Goal: Complete application form

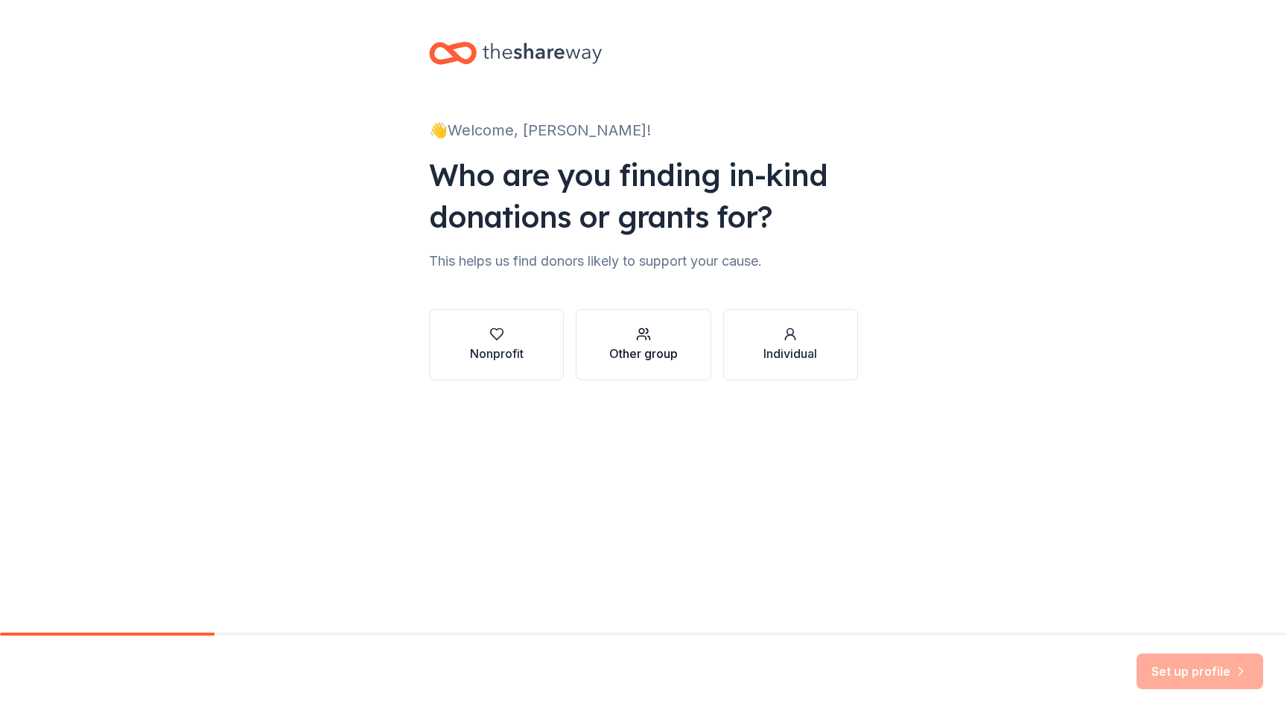
click at [662, 329] on div "button" at bounding box center [643, 334] width 68 height 15
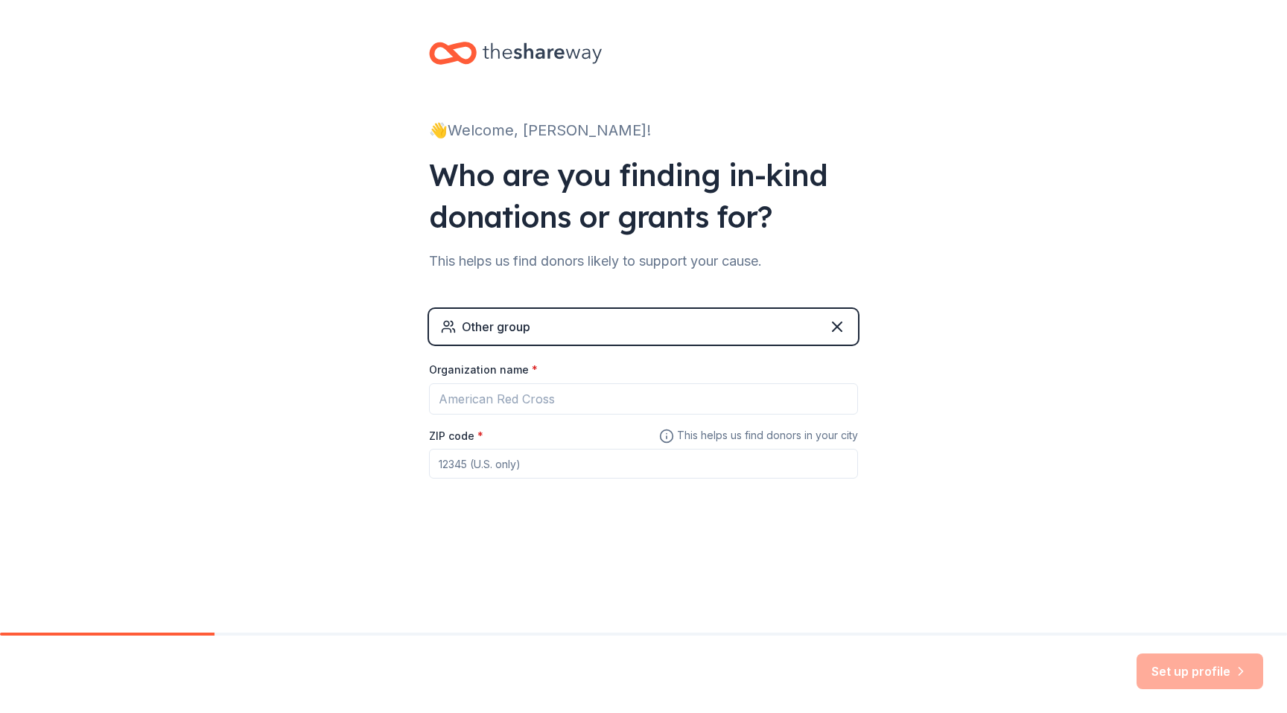
click at [662, 329] on div "Other group" at bounding box center [643, 327] width 429 height 36
click at [535, 405] on input "Organization name *" at bounding box center [643, 398] width 429 height 31
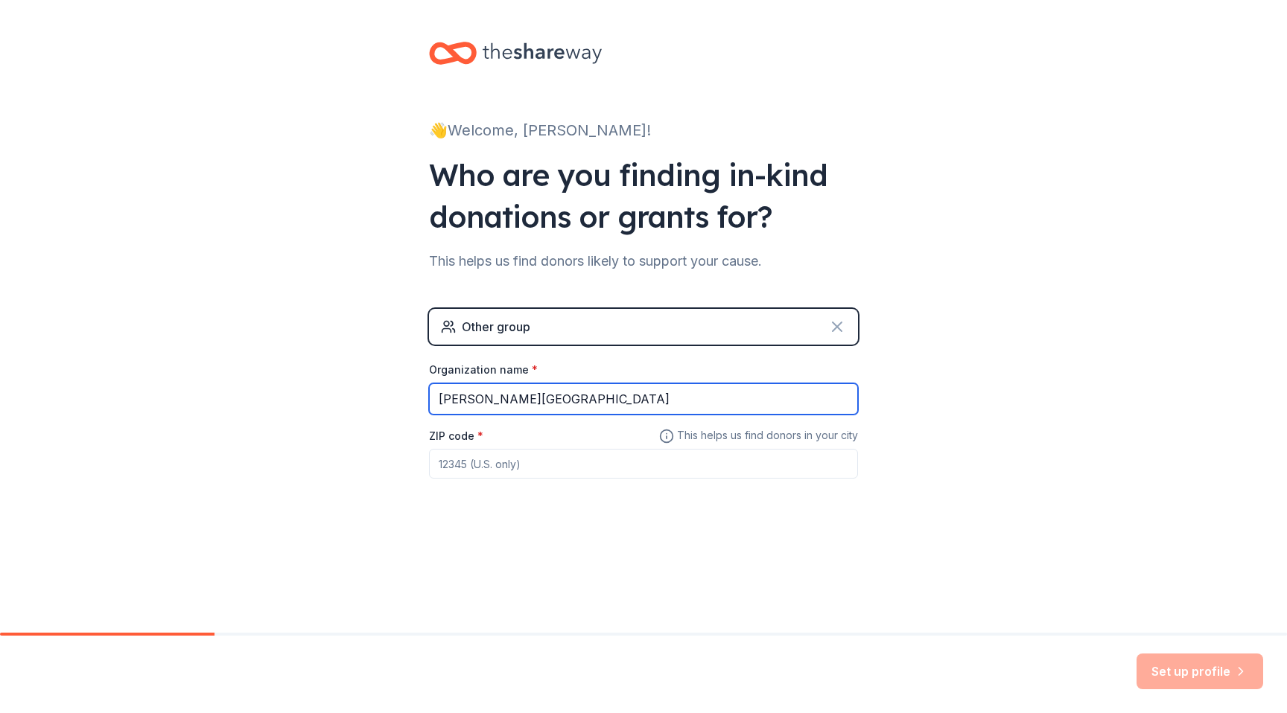
type input "Pacheco High School"
click at [835, 324] on icon at bounding box center [836, 326] width 9 height 9
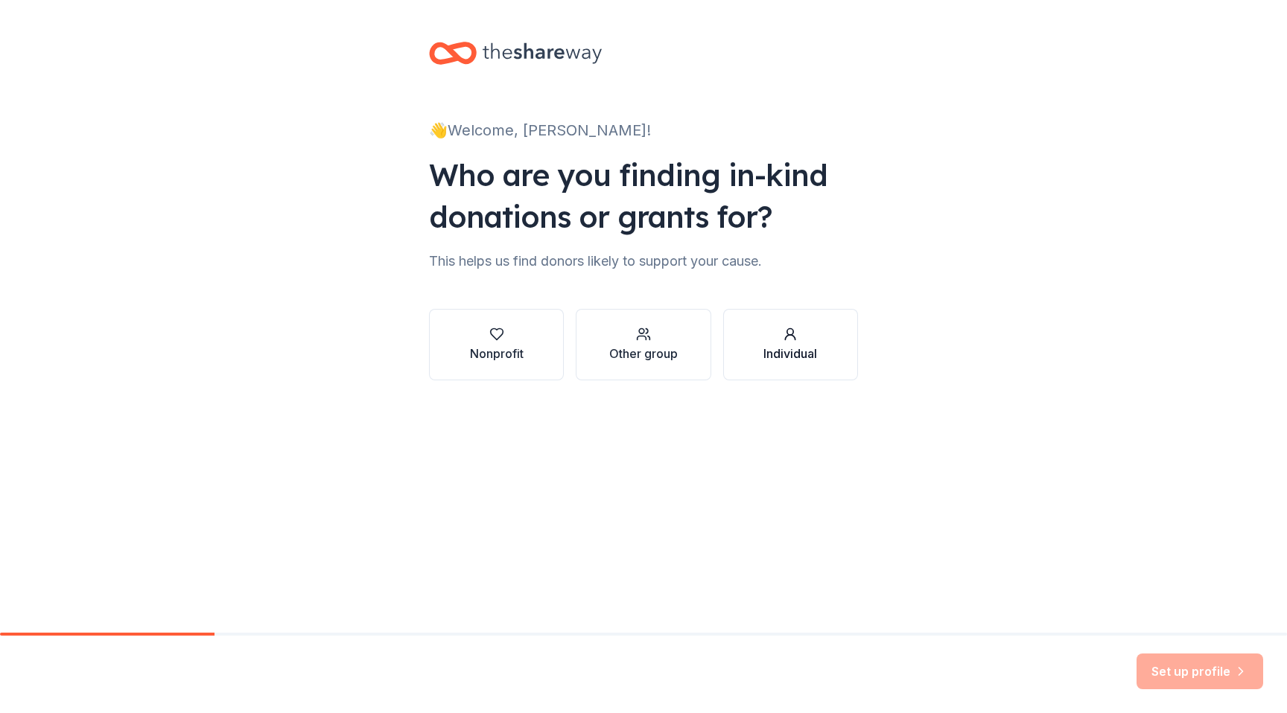
click at [788, 341] on icon "button" at bounding box center [789, 334] width 15 height 15
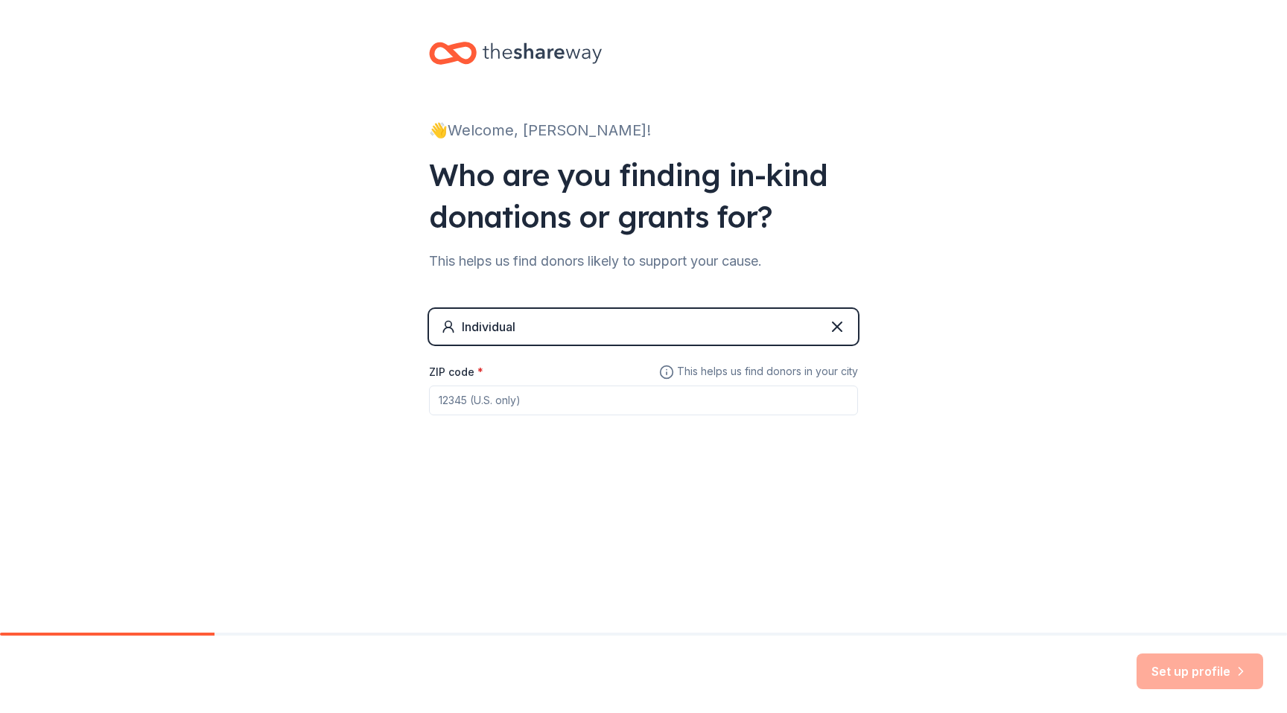
click at [558, 396] on input "ZIP code *" at bounding box center [643, 401] width 429 height 30
type input "93635"
click at [1186, 673] on button "Set up profile" at bounding box center [1199, 672] width 127 height 36
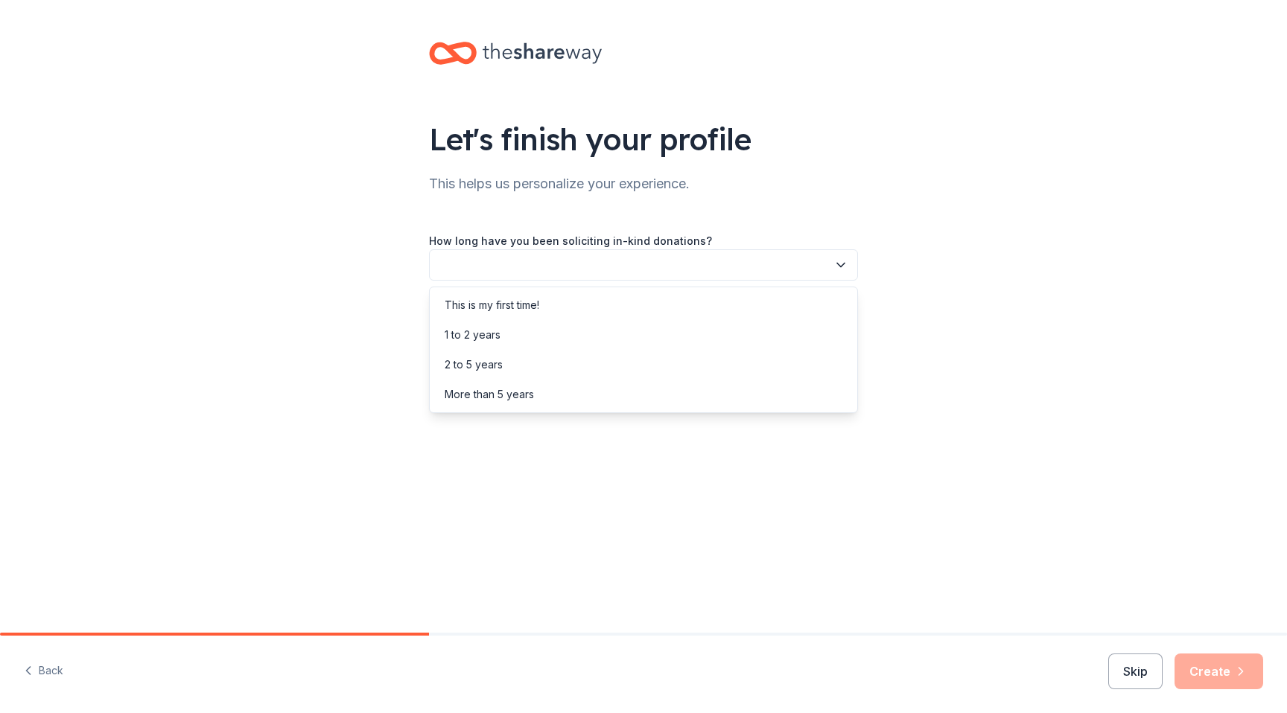
click at [551, 258] on button "button" at bounding box center [643, 264] width 429 height 31
click at [501, 338] on div "1 to 2 years" at bounding box center [643, 335] width 421 height 30
click at [538, 262] on span "1 to 2 years" at bounding box center [633, 265] width 389 height 18
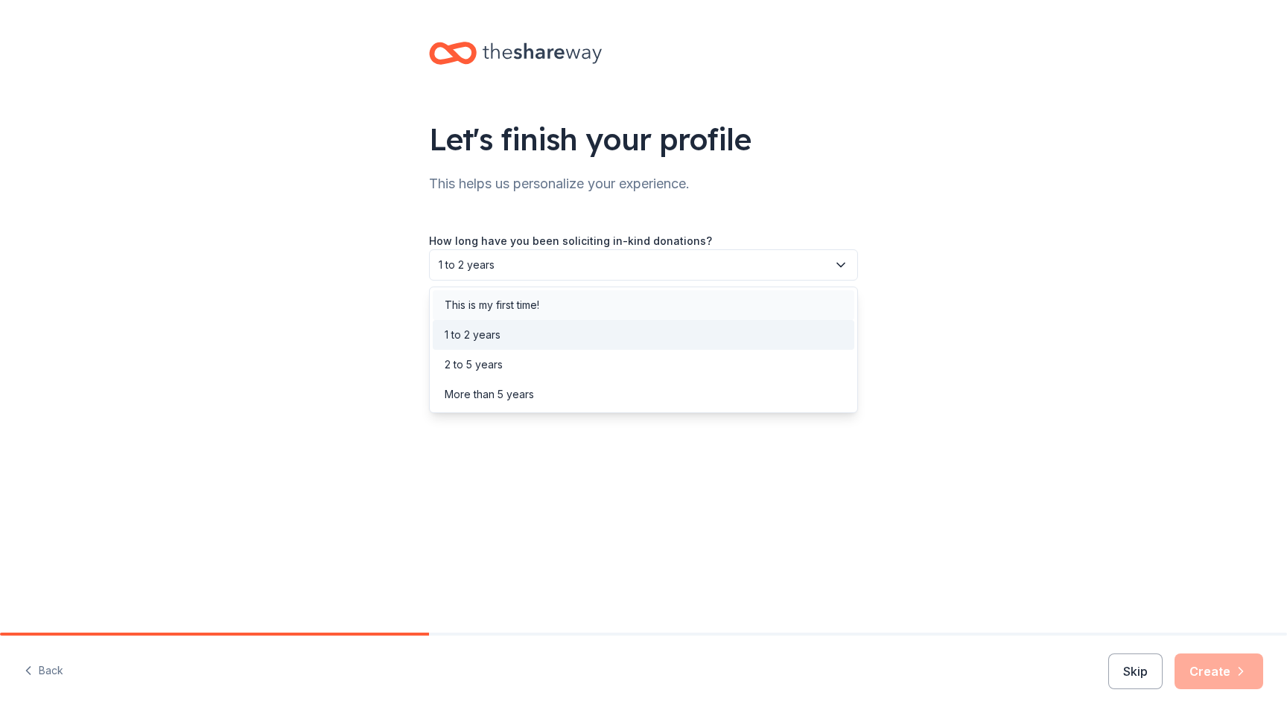
click at [518, 307] on div "This is my first time!" at bounding box center [491, 305] width 95 height 18
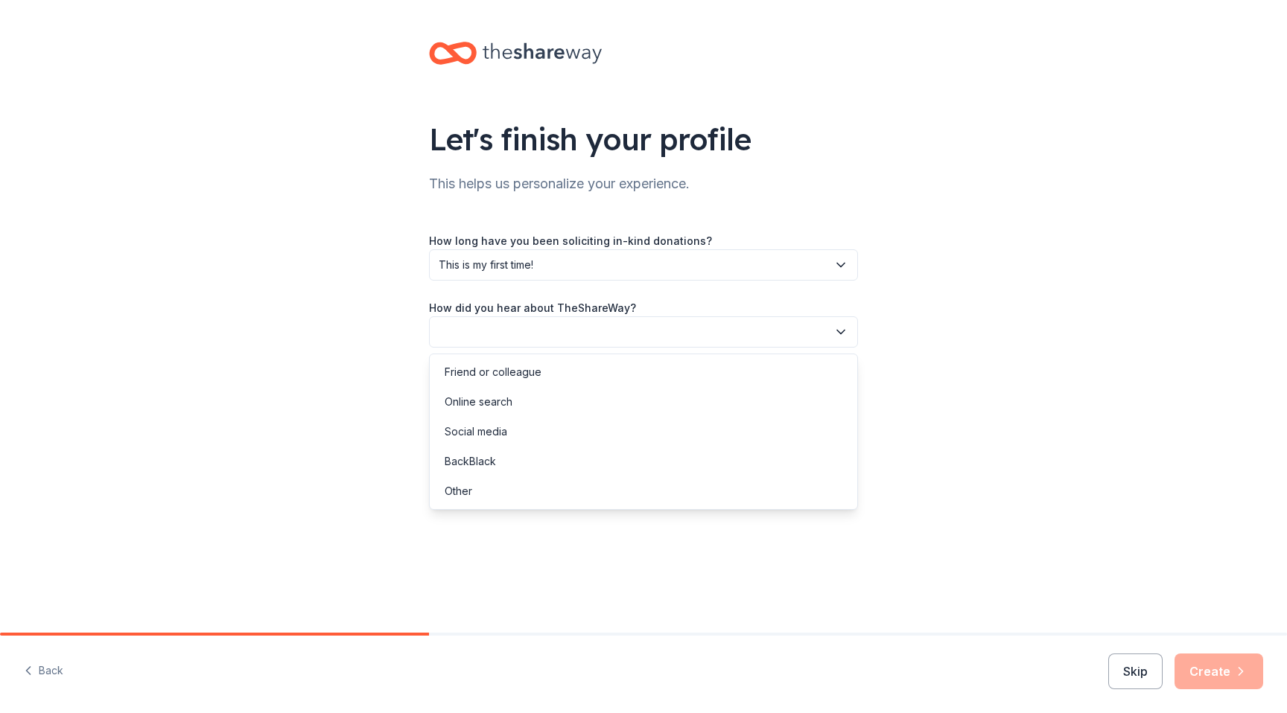
click at [529, 323] on button "button" at bounding box center [643, 331] width 429 height 31
click at [510, 401] on div "Online search" at bounding box center [478, 402] width 68 height 18
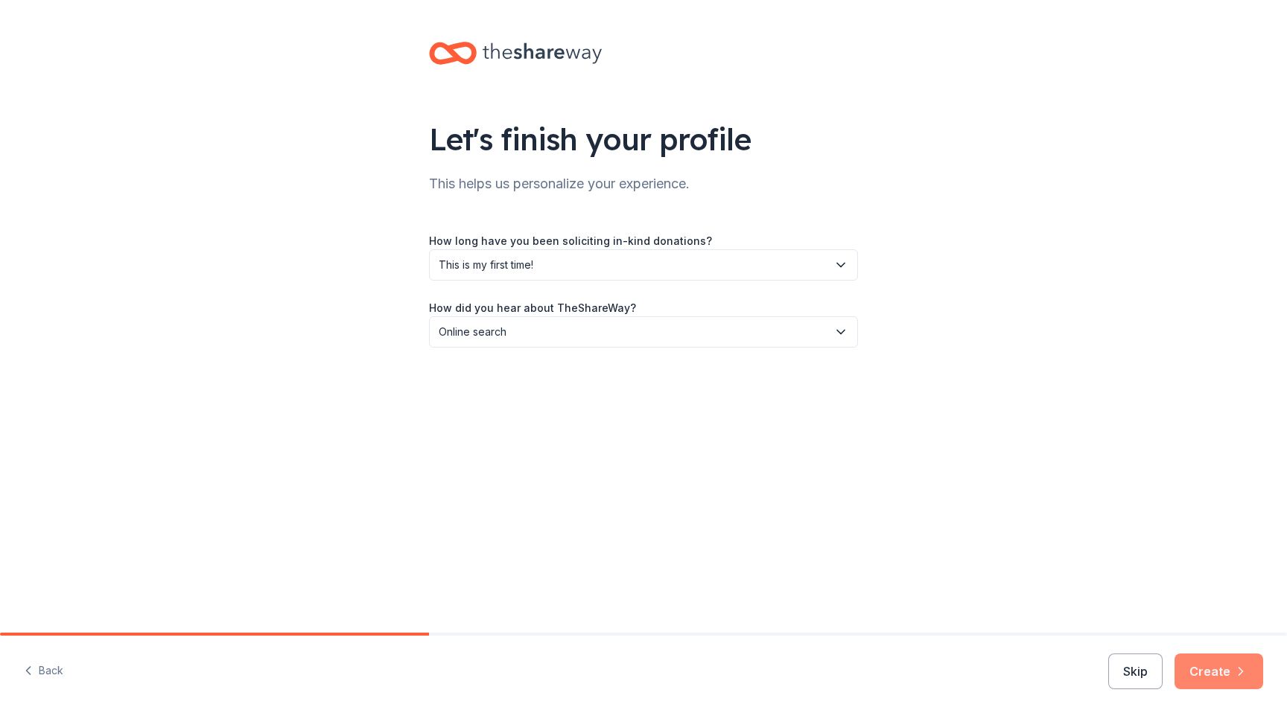
click at [1217, 673] on button "Create" at bounding box center [1218, 672] width 89 height 36
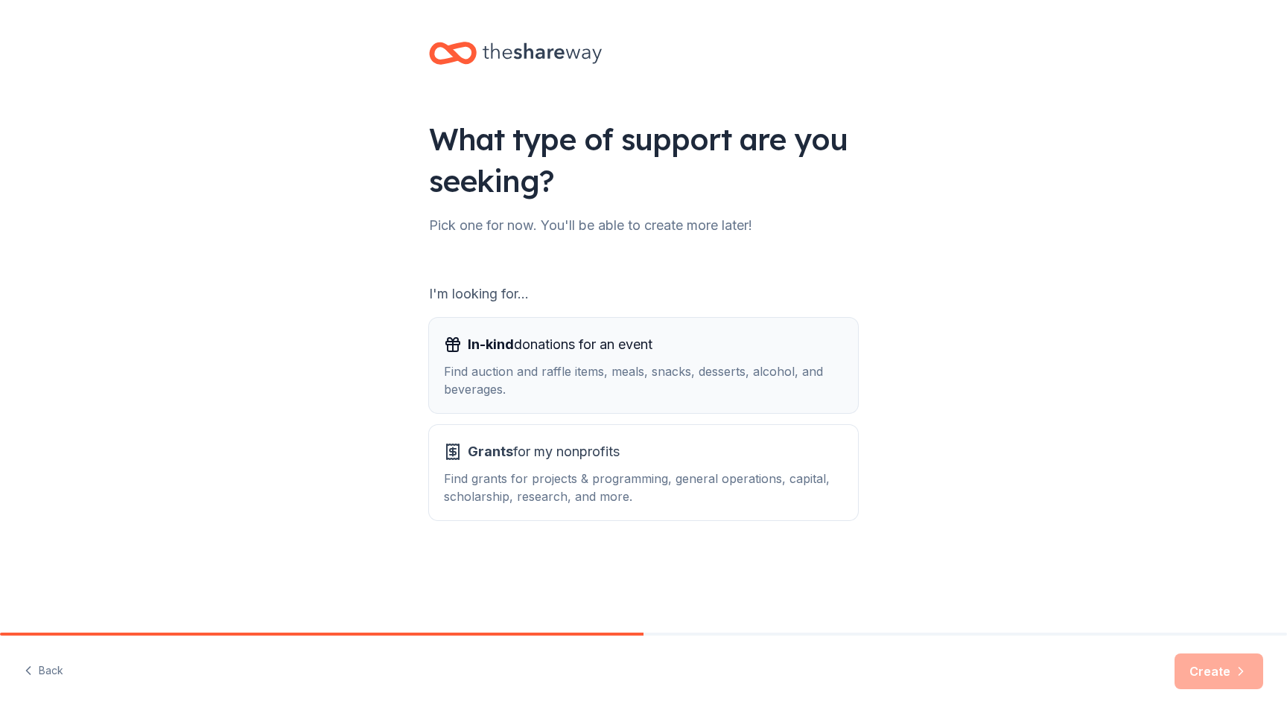
click at [651, 372] on div "Find auction and raffle items, meals, snacks, desserts, alcohol, and beverages." at bounding box center [643, 381] width 399 height 36
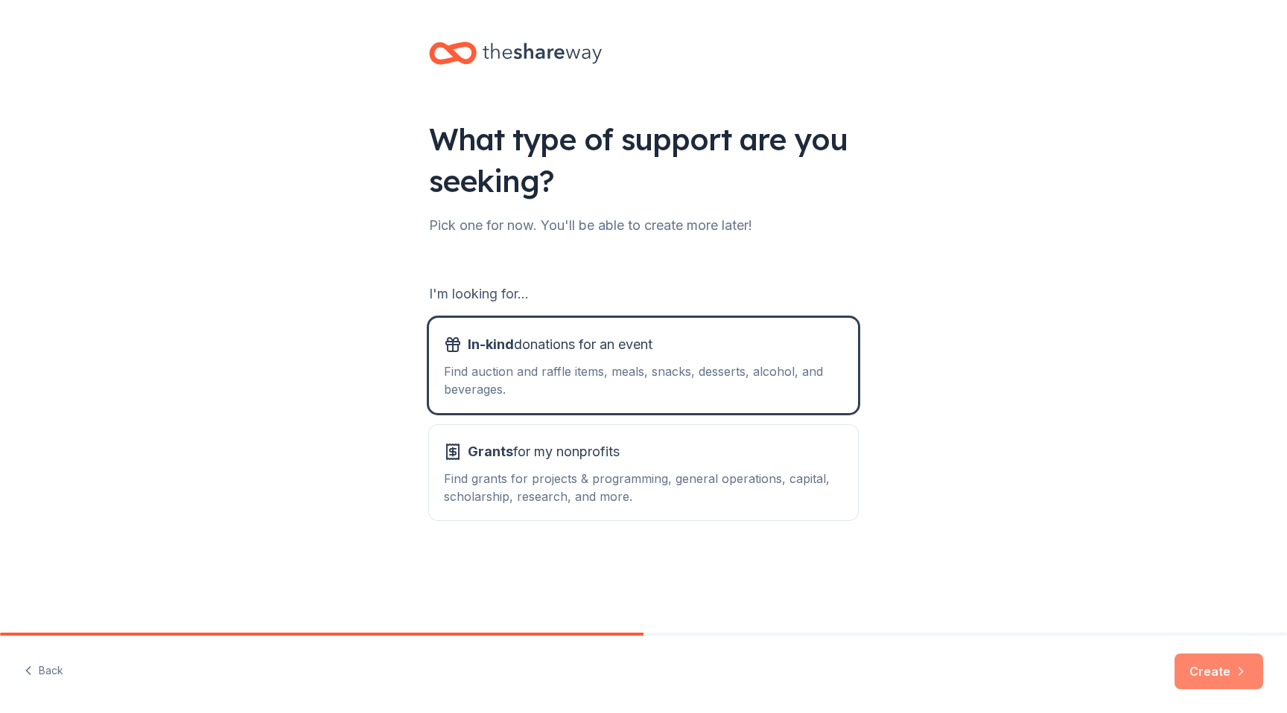
click at [1199, 665] on button "Create" at bounding box center [1218, 672] width 89 height 36
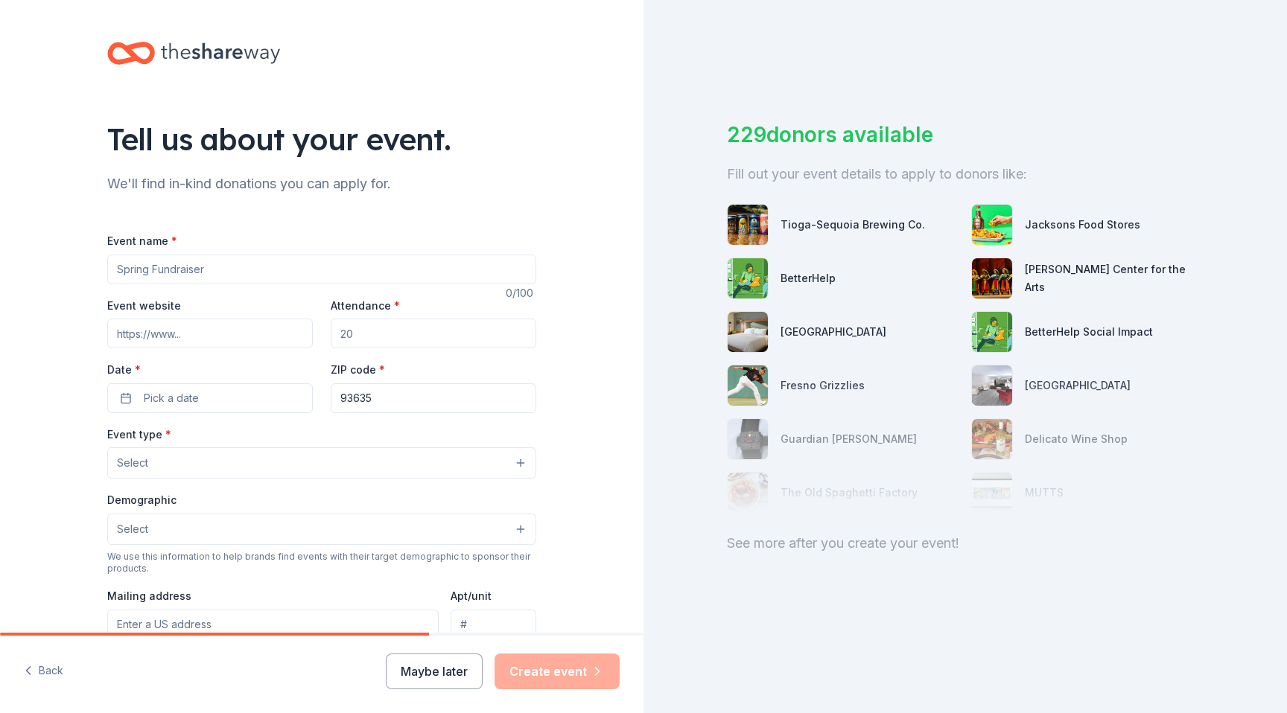
click at [227, 267] on input "Event name *" at bounding box center [321, 270] width 429 height 30
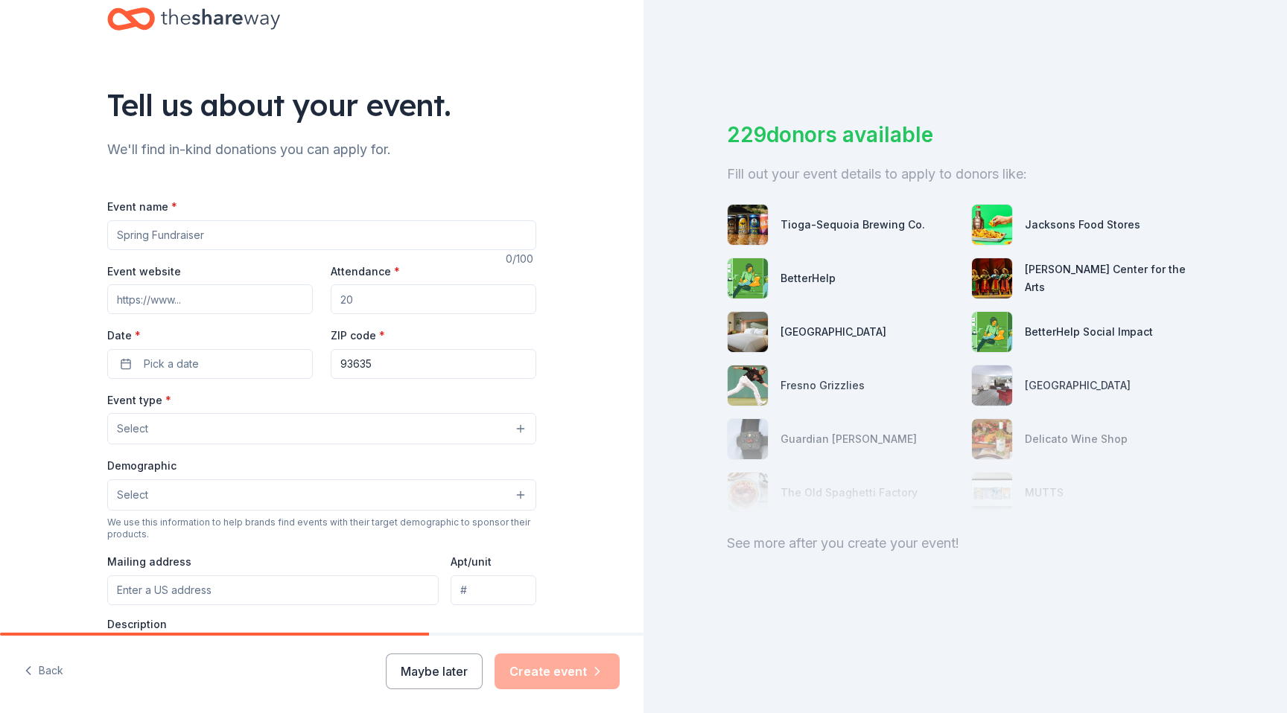
scroll to position [48, 0]
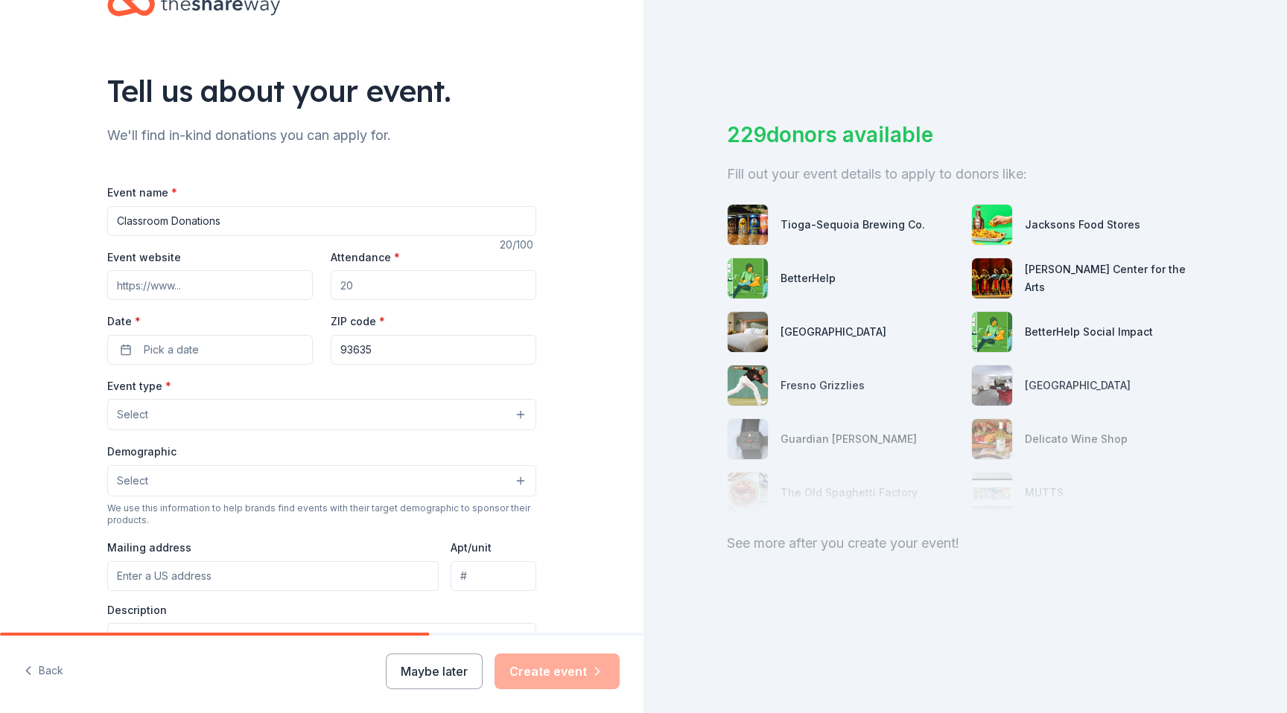
type input "Classroom Donations"
click at [224, 288] on input "Event website" at bounding box center [209, 285] width 205 height 30
click at [373, 287] on input "Attendance *" at bounding box center [433, 285] width 205 height 30
click at [374, 284] on input "Attendance *" at bounding box center [433, 285] width 205 height 30
type input "130"
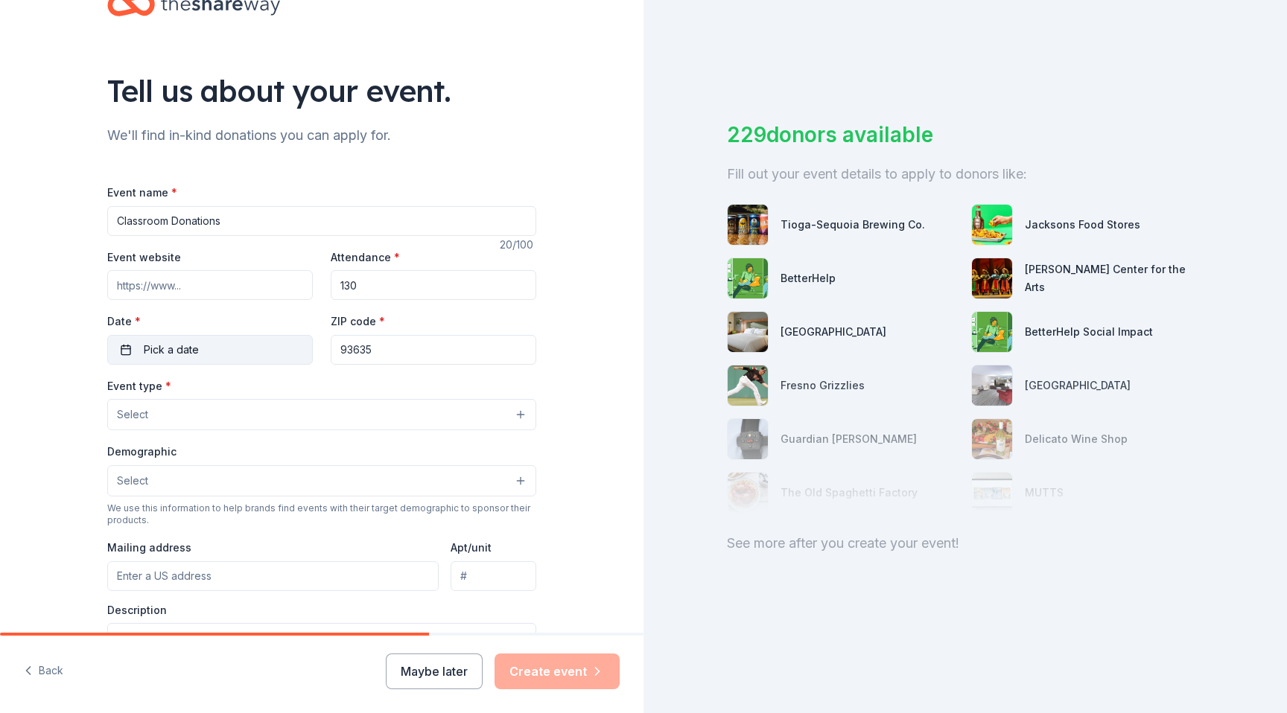
click at [220, 348] on button "Pick a date" at bounding box center [209, 350] width 205 height 30
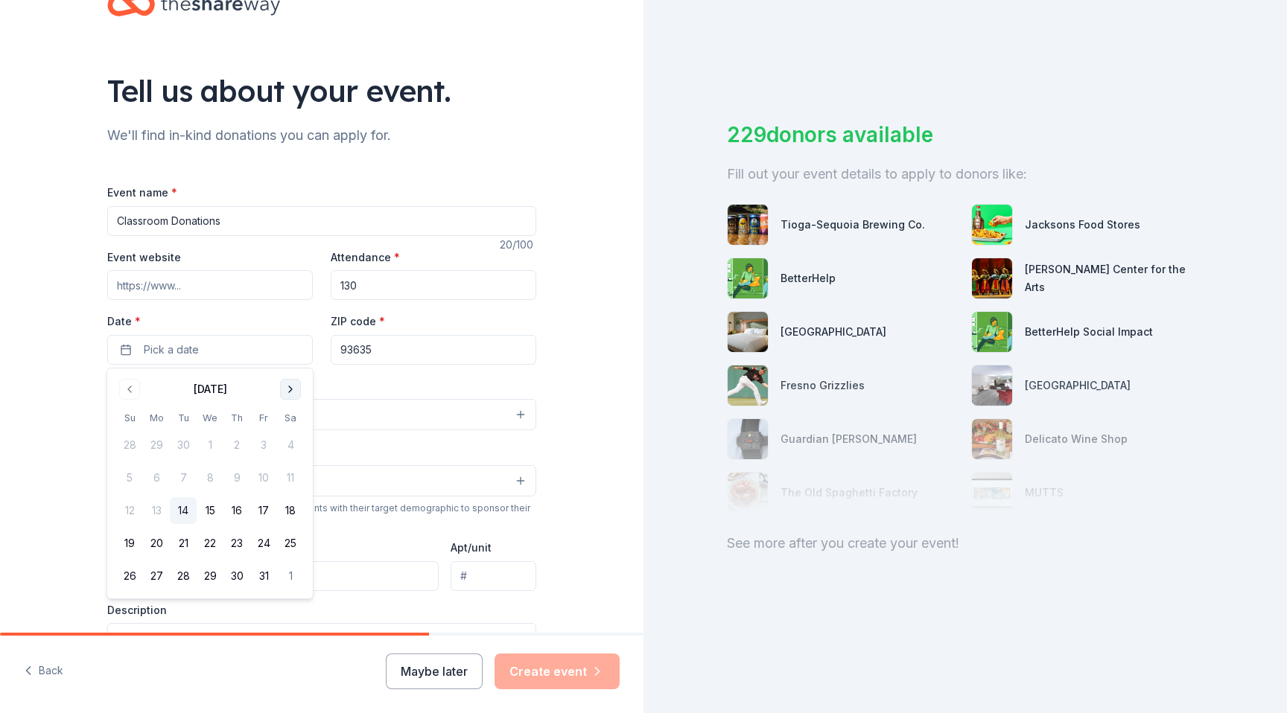
click at [290, 389] on button "Go to next month" at bounding box center [290, 389] width 21 height 21
click at [294, 395] on button "Go to next month" at bounding box center [290, 389] width 21 height 21
click at [267, 476] on button "12" at bounding box center [263, 478] width 27 height 27
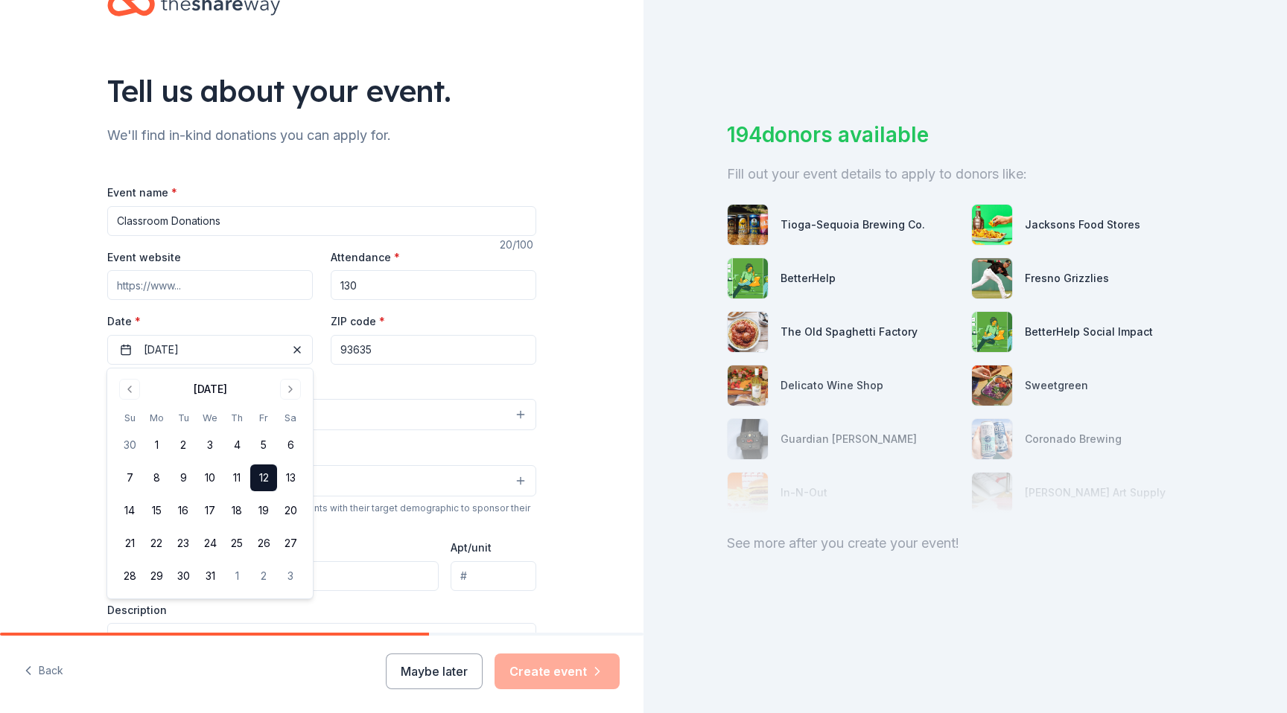
click at [558, 378] on div "Tell us about your event. We'll find in-kind donations you can apply for. Event…" at bounding box center [321, 447] width 476 height 991
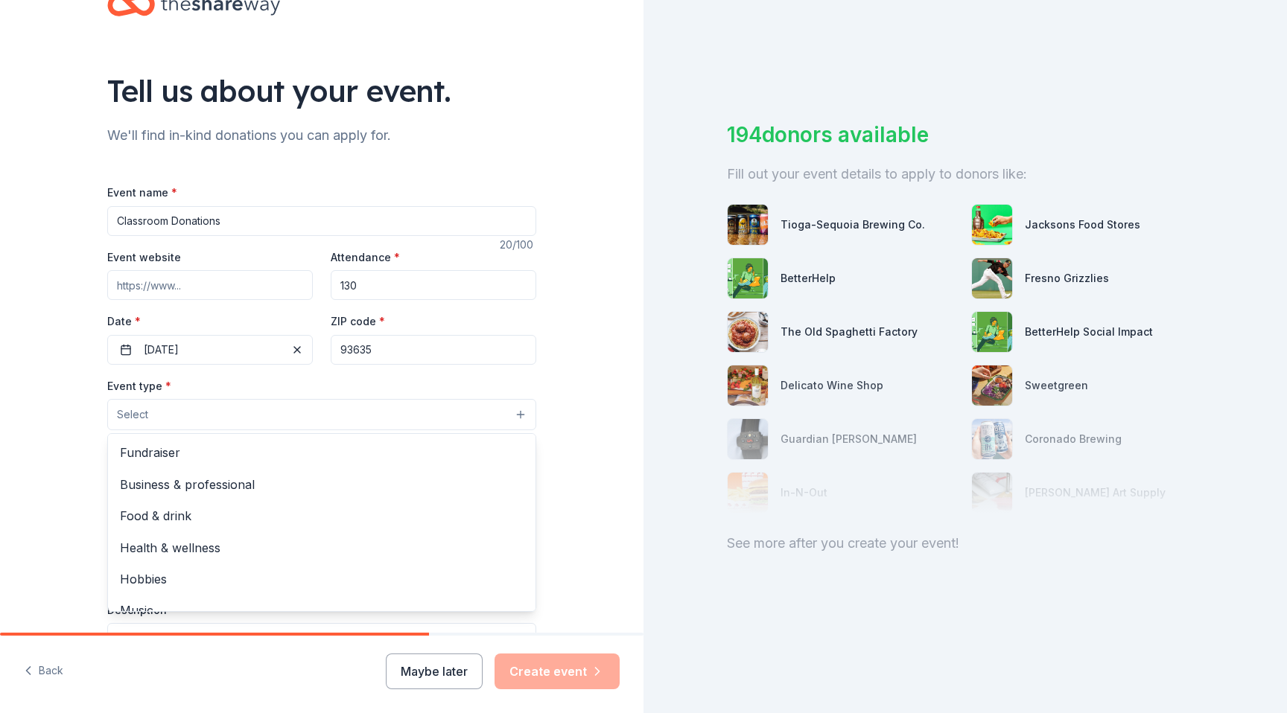
click at [214, 406] on button "Select" at bounding box center [321, 414] width 429 height 31
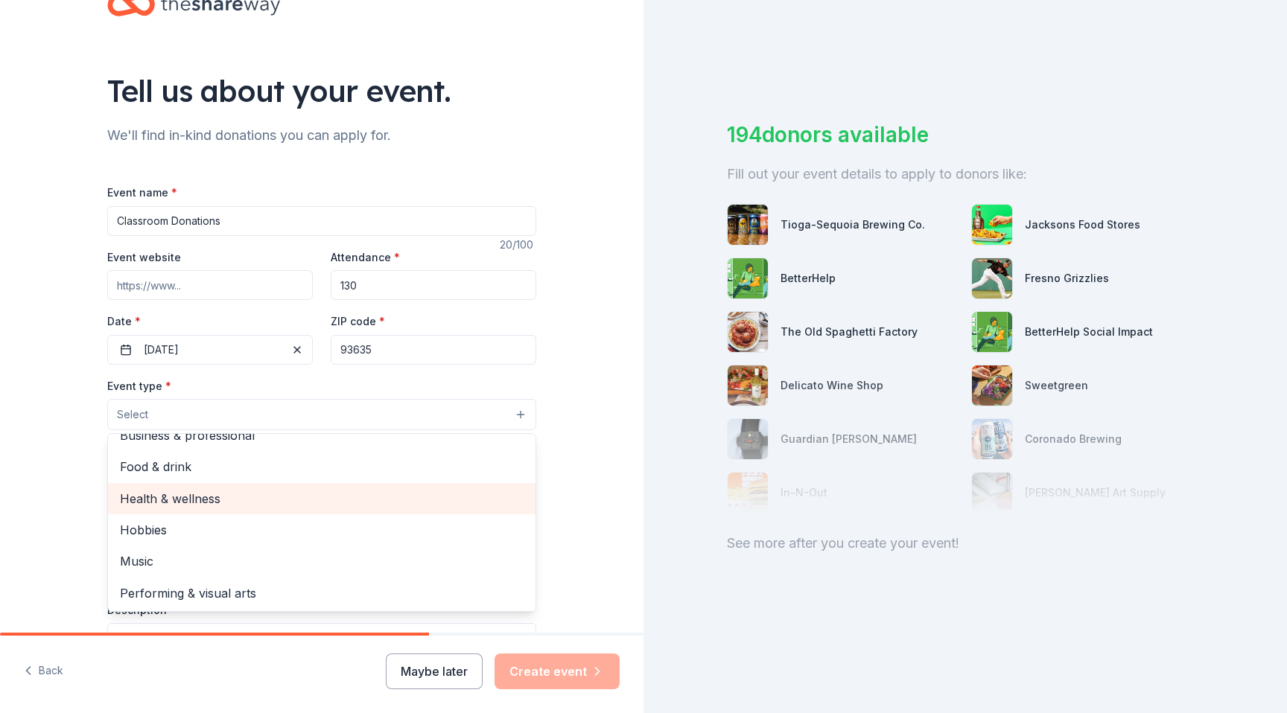
scroll to position [0, 0]
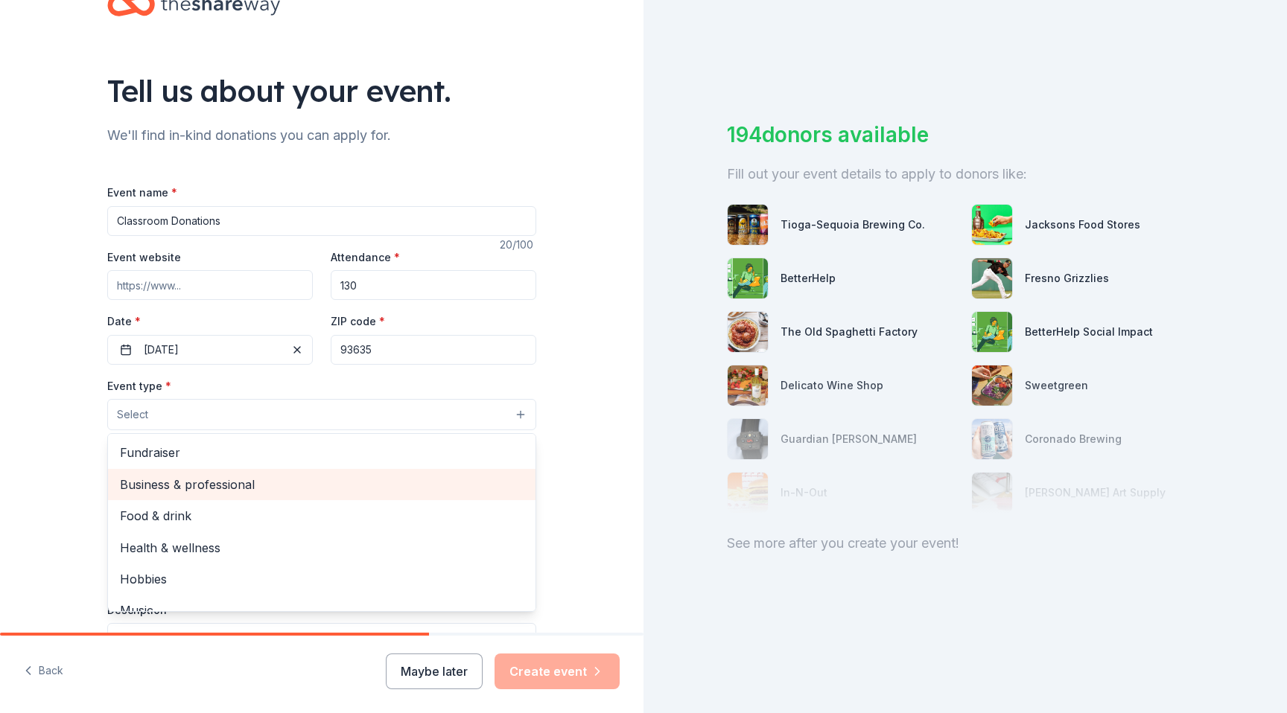
click at [193, 479] on span "Business & professional" at bounding box center [322, 484] width 404 height 19
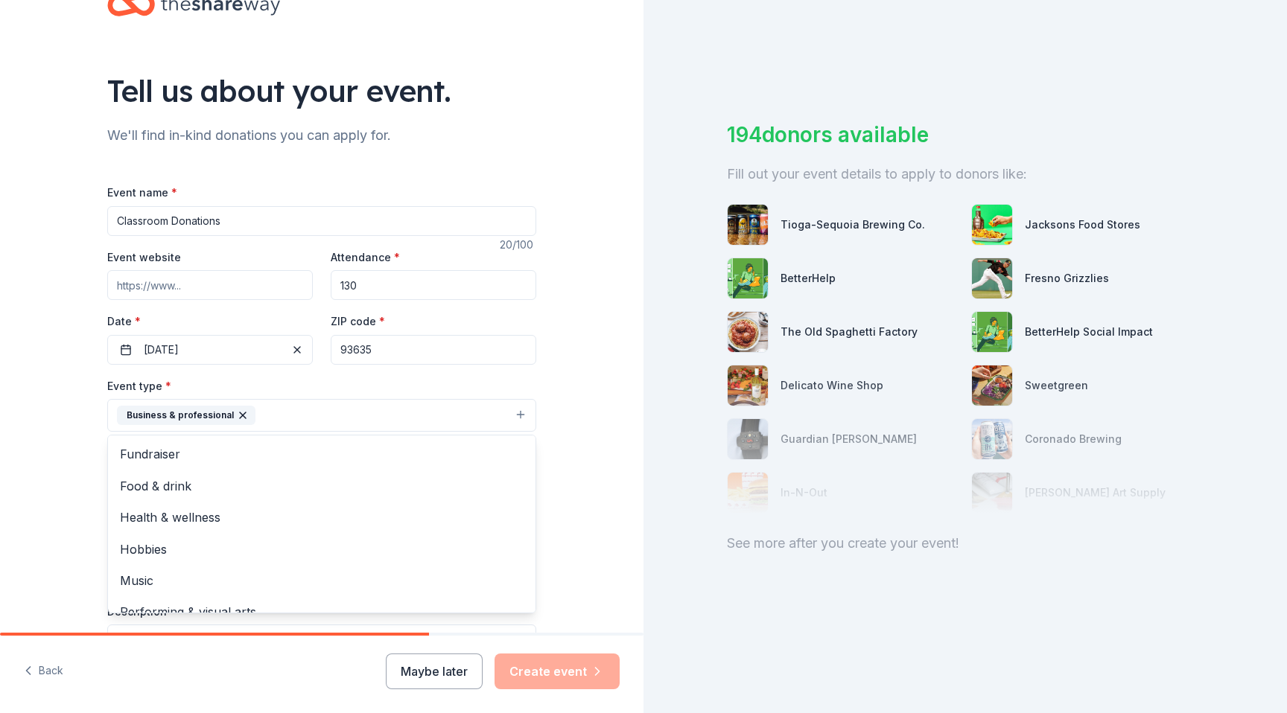
click at [77, 447] on div "Tell us about your event. We'll find in-kind donations you can apply for. Event…" at bounding box center [321, 448] width 643 height 992
click at [212, 488] on button "Select" at bounding box center [321, 482] width 429 height 31
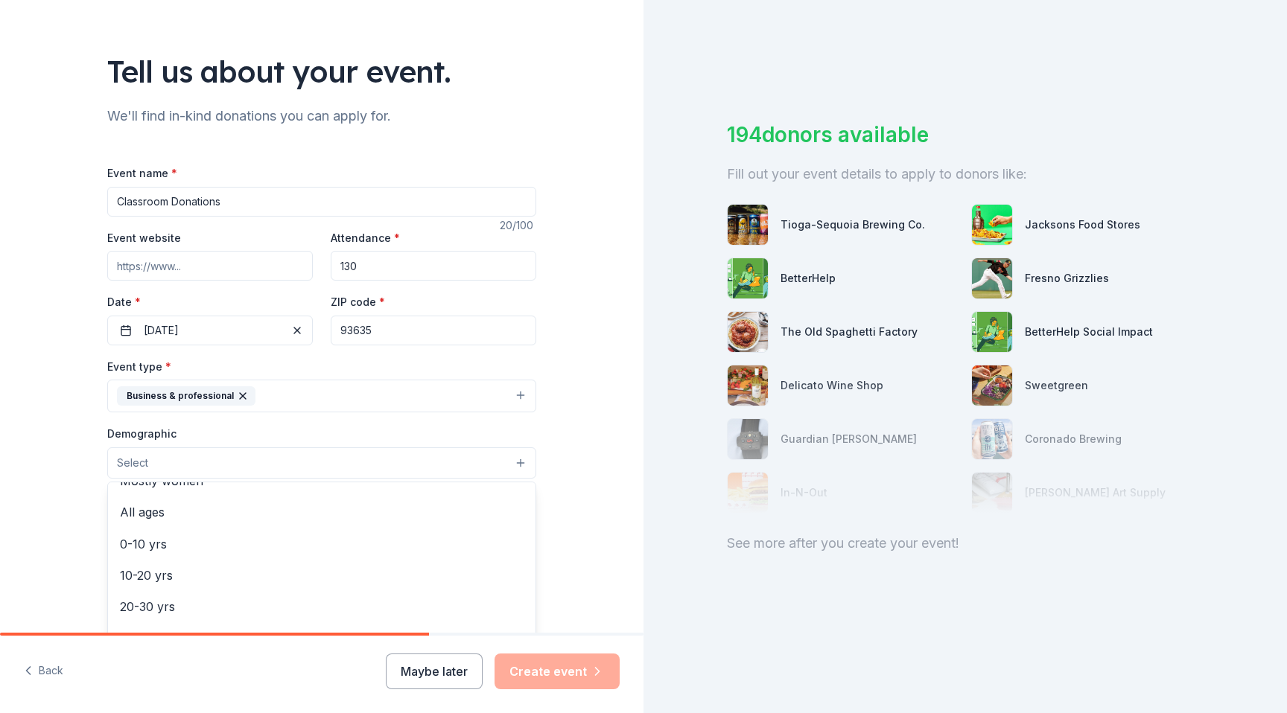
scroll to position [96, 0]
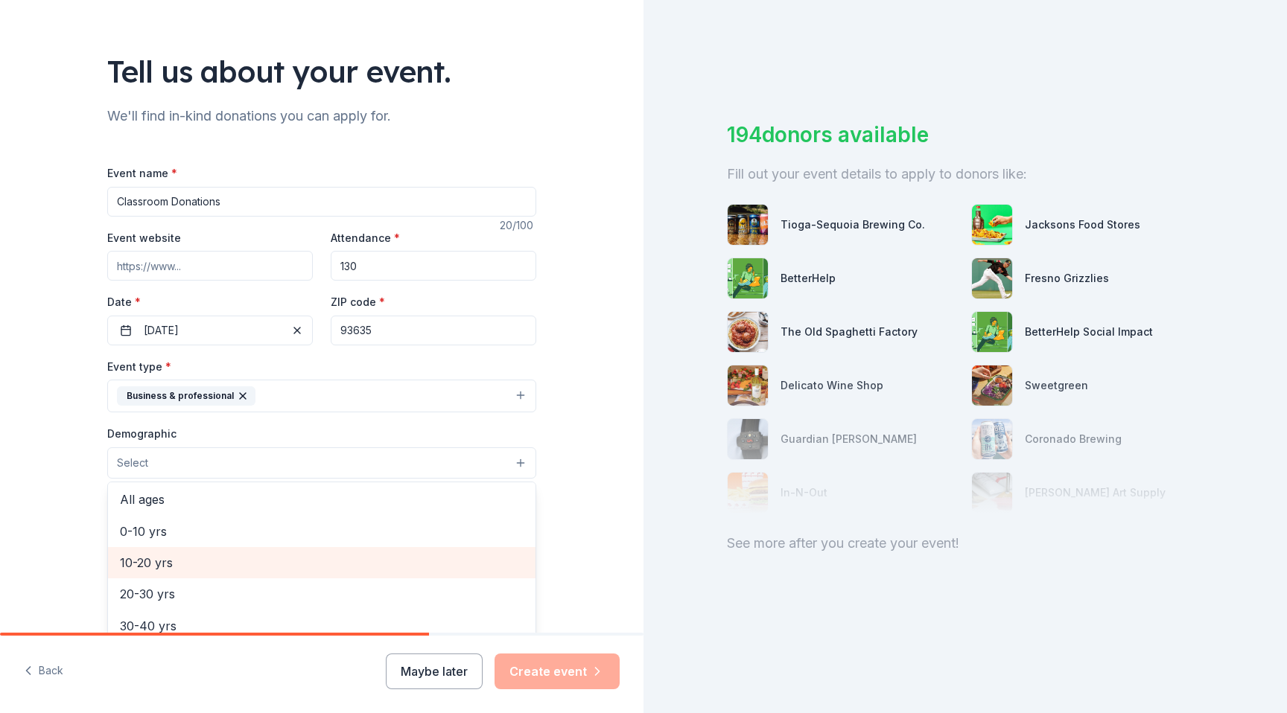
click at [177, 564] on span "10-20 yrs" at bounding box center [322, 562] width 404 height 19
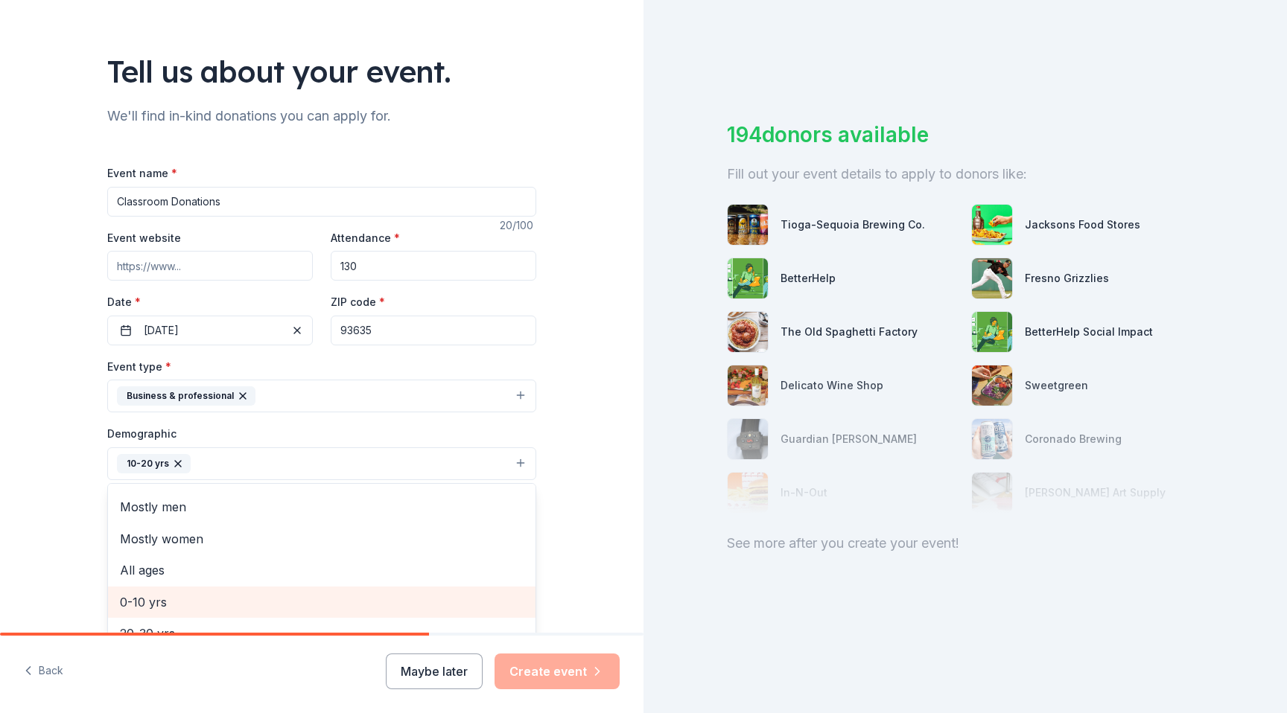
scroll to position [0, 0]
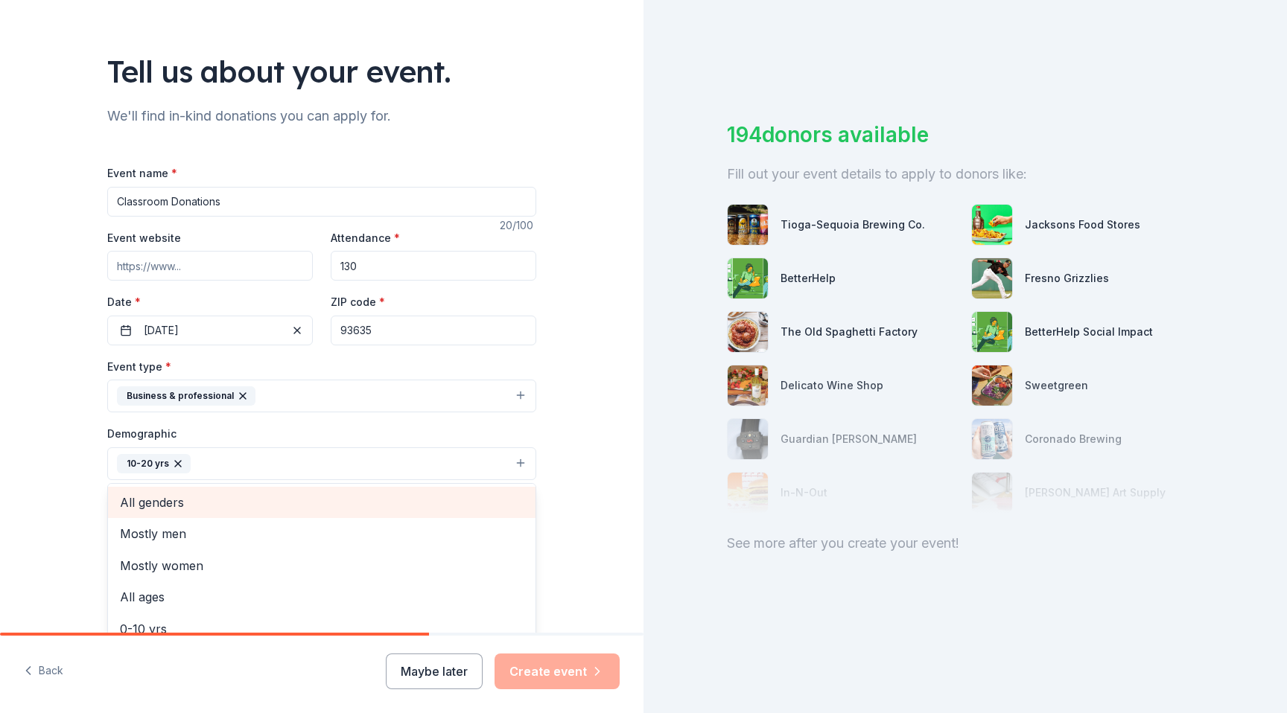
click at [191, 500] on span "All genders" at bounding box center [322, 502] width 404 height 19
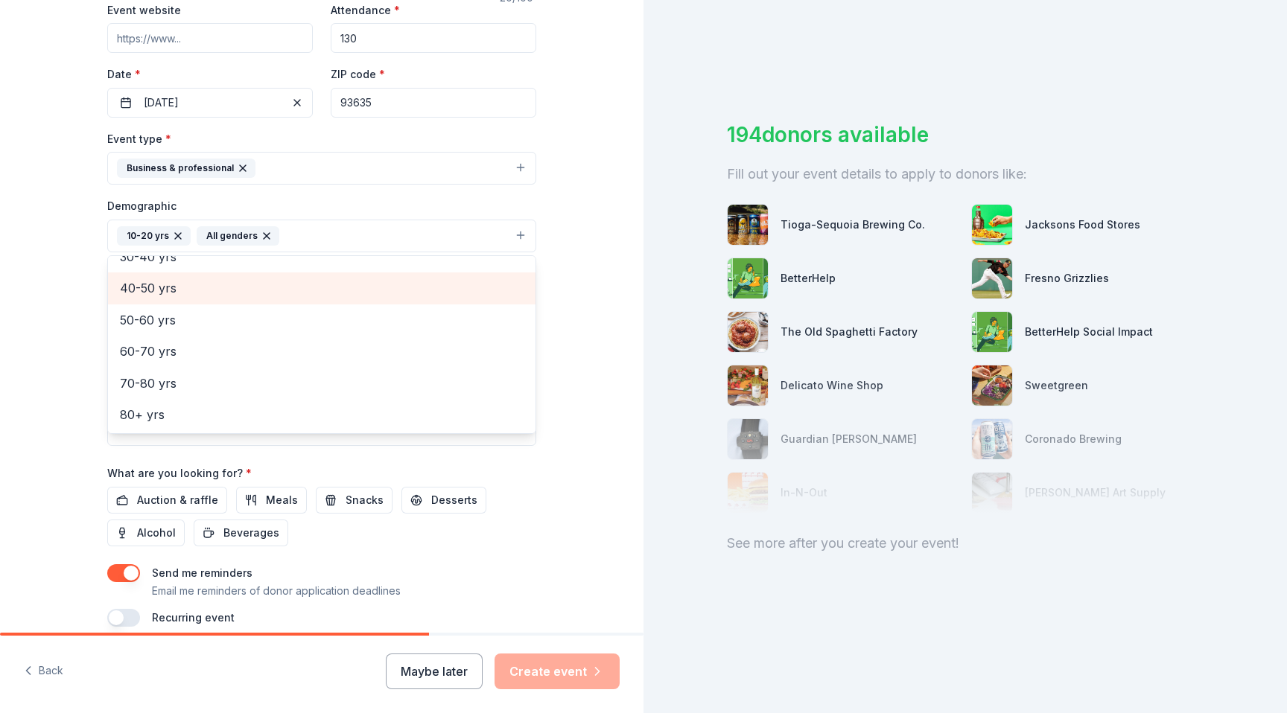
scroll to position [317, 0]
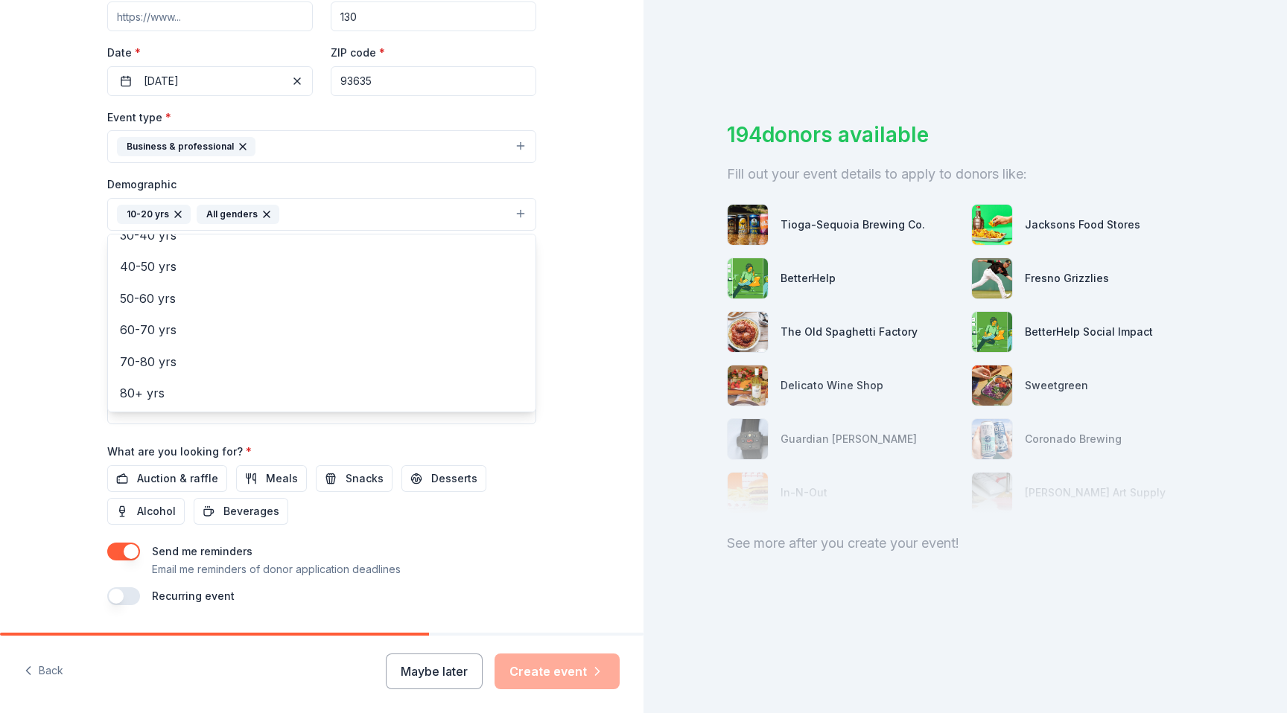
click at [26, 395] on div "Tell us about your event. We'll find in-kind donations you can apply for. Event…" at bounding box center [321, 180] width 643 height 994
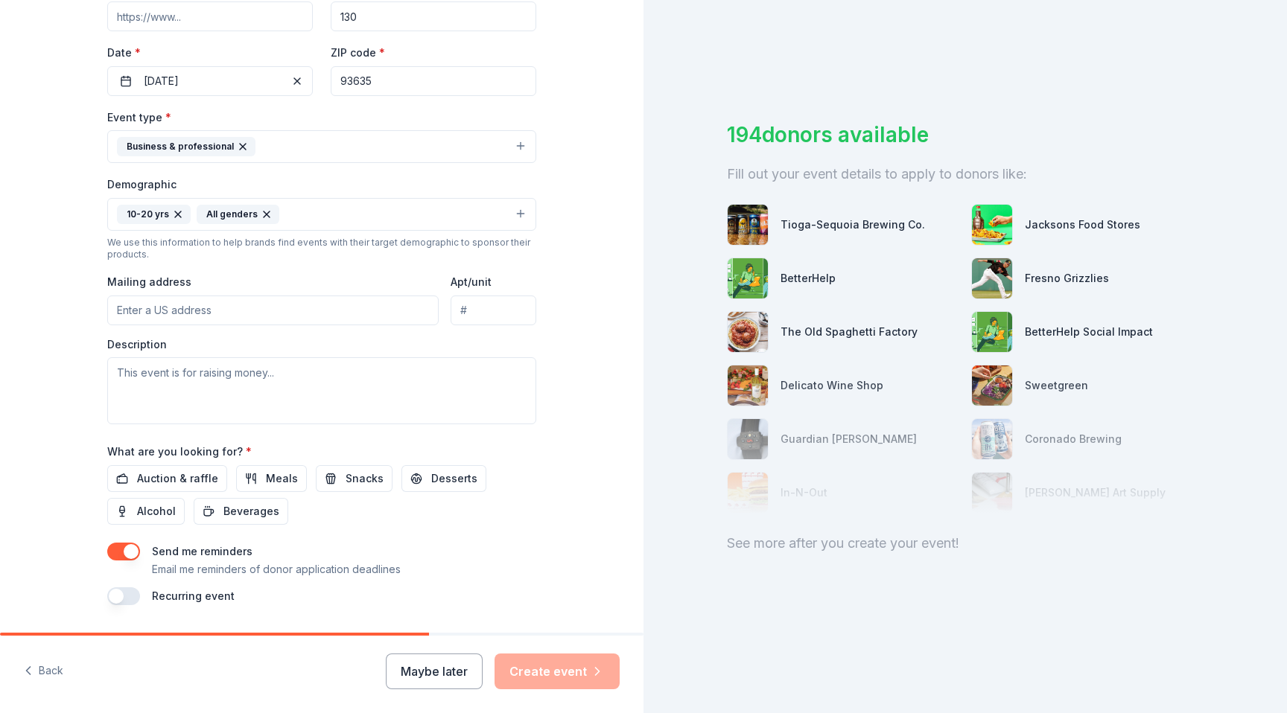
click at [197, 307] on input "Mailing address" at bounding box center [272, 311] width 331 height 30
click at [217, 307] on input "Mailing address" at bounding box center [272, 311] width 331 height 30
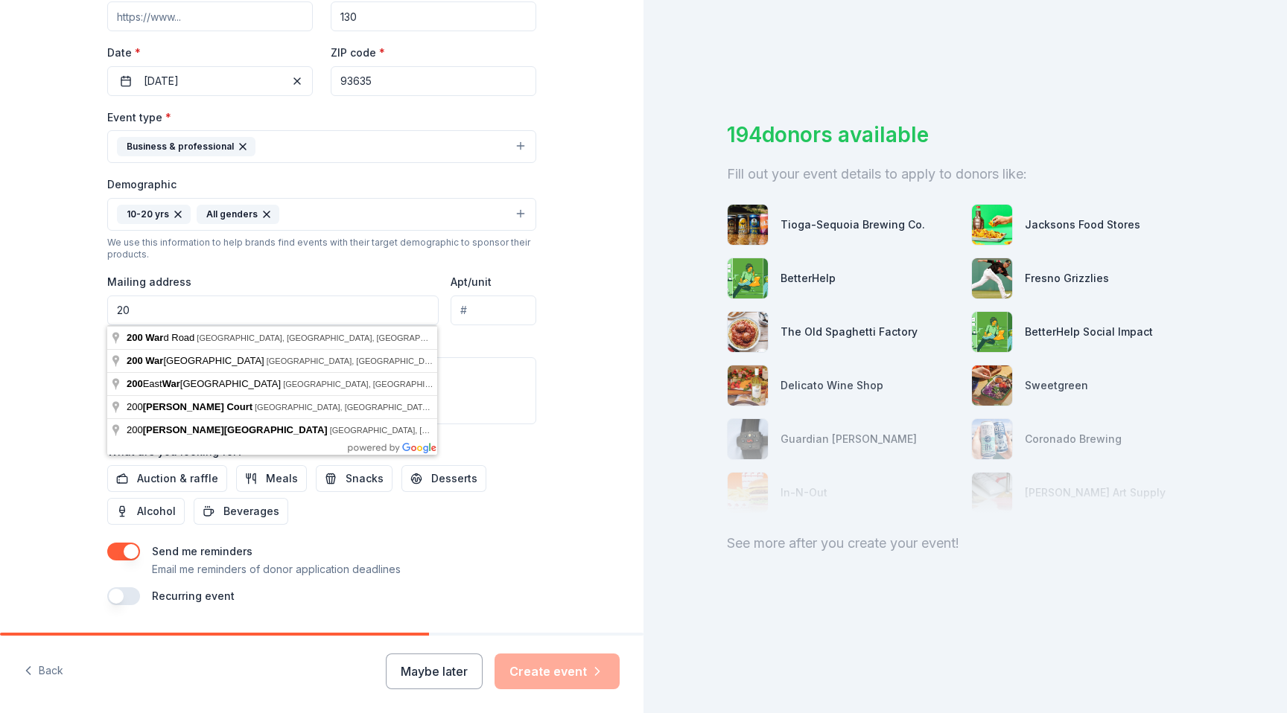
type input "2"
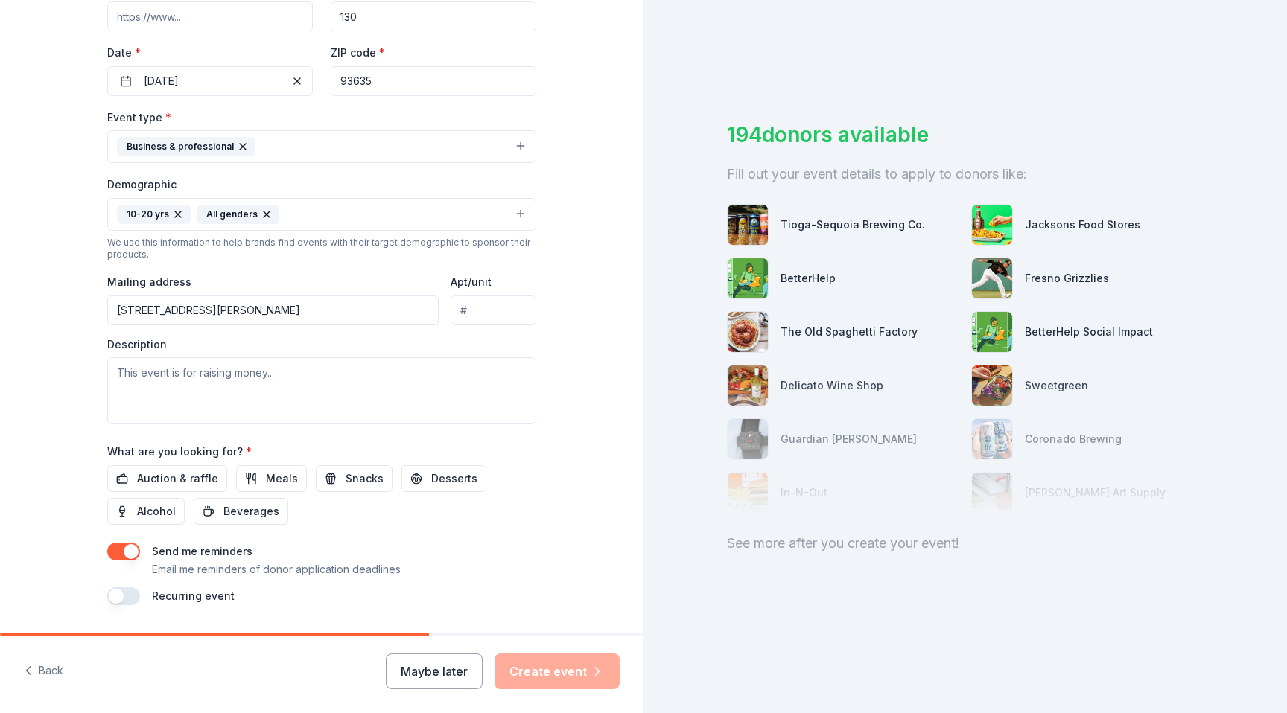
type input "1116 Hoover Avenue, Los Banos, CA, 93635"
click at [520, 312] on input "Apt/unit" at bounding box center [493, 311] width 86 height 30
click at [214, 386] on textarea at bounding box center [321, 390] width 429 height 67
click at [232, 376] on textarea at bounding box center [321, 390] width 429 height 67
click at [259, 403] on textarea at bounding box center [321, 390] width 429 height 67
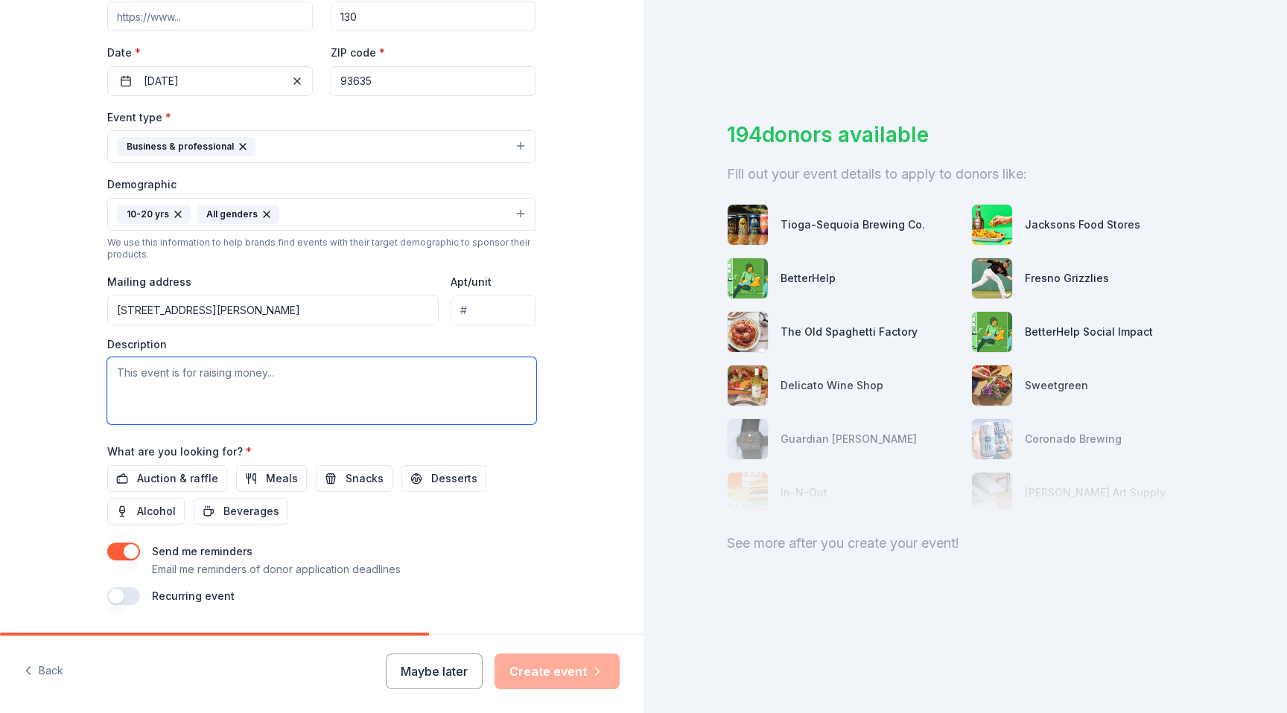
paste textarea "Hi there! My name is Zachary DeGrace, and I teach history at Pacheco High Schoo…"
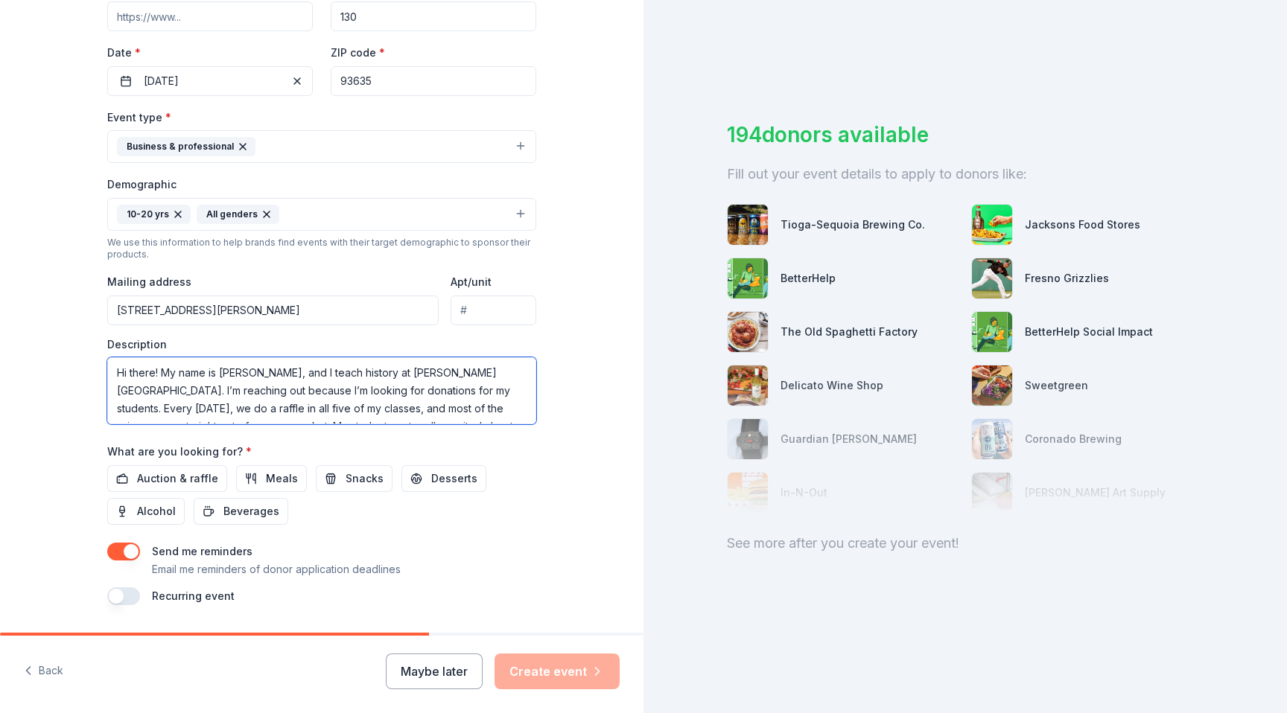
scroll to position [63, 0]
type textarea "Hi there! My name is Zachary DeGrace, and I teach history at Pacheco High Schoo…"
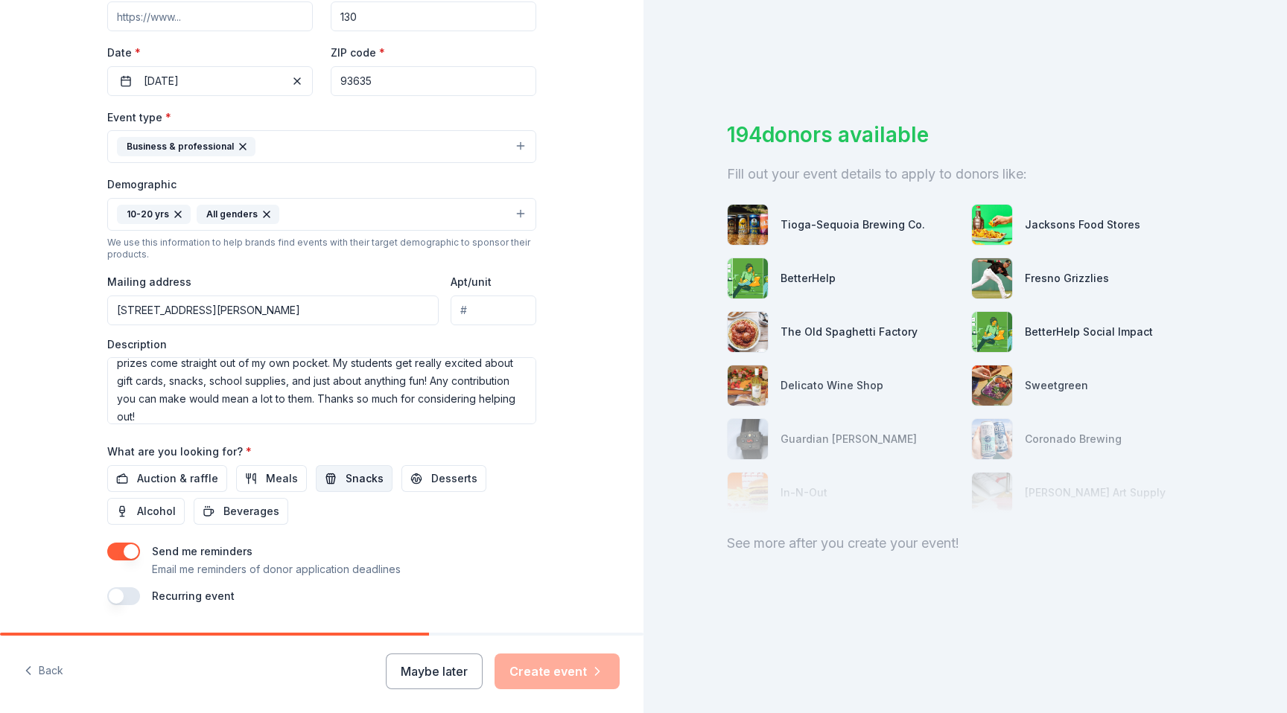
click at [345, 474] on span "Snacks" at bounding box center [364, 479] width 38 height 18
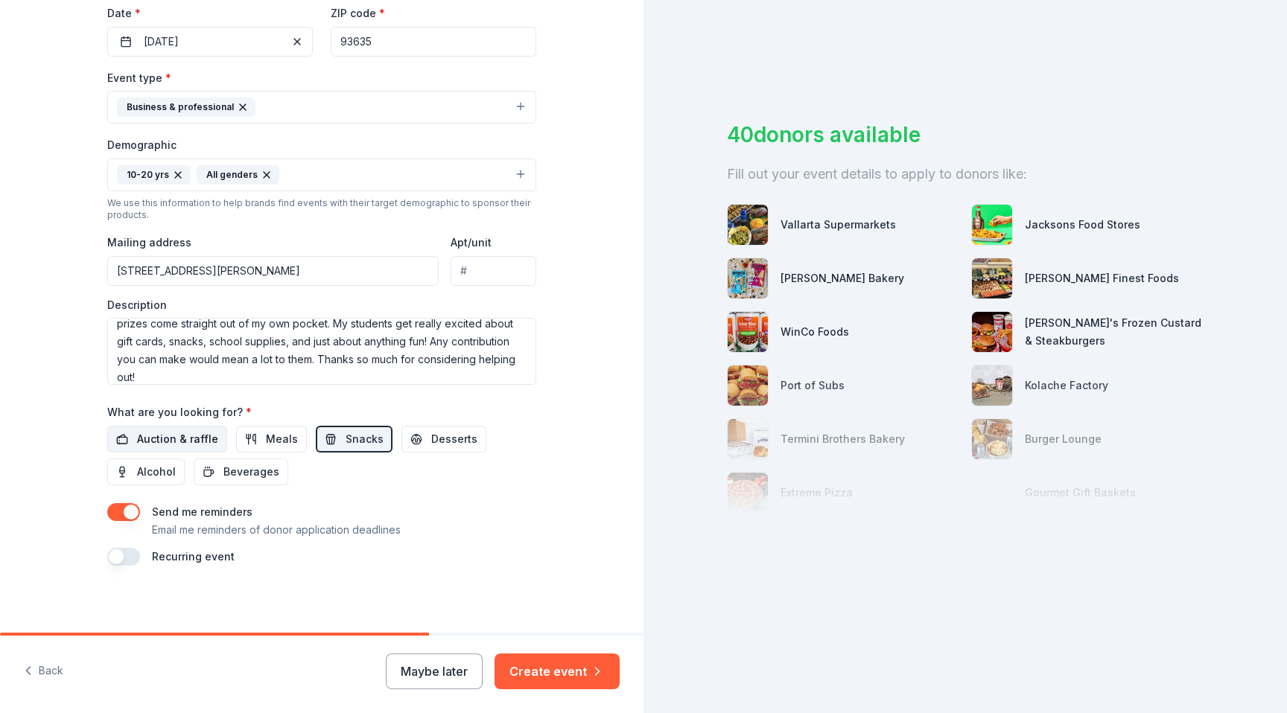
scroll to position [361, 0]
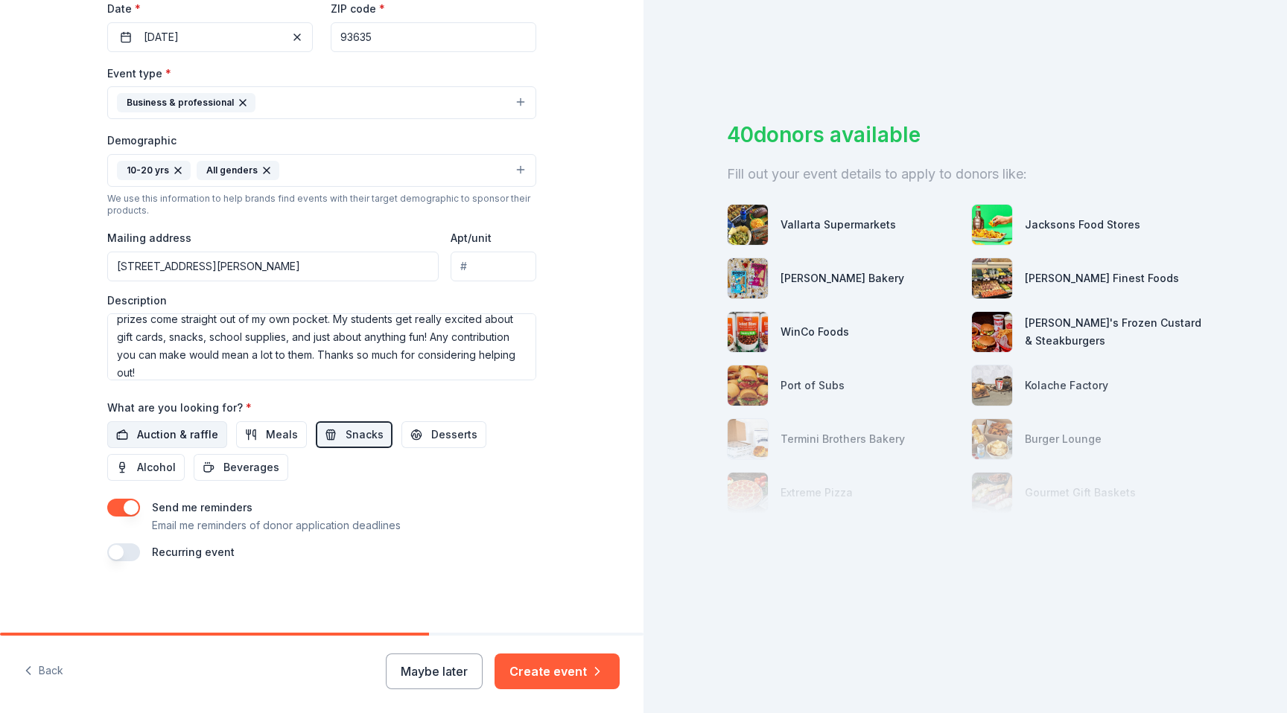
click at [182, 434] on span "Auction & raffle" at bounding box center [177, 435] width 81 height 18
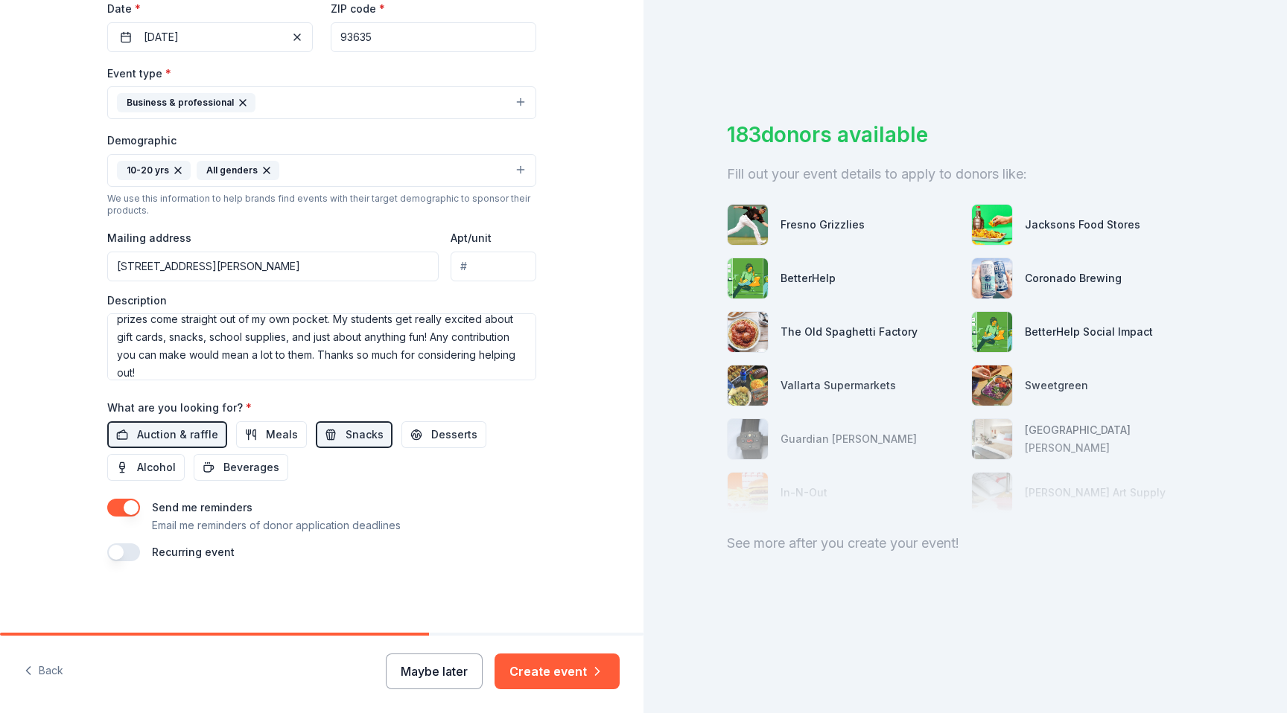
click at [439, 665] on button "Maybe later" at bounding box center [434, 672] width 97 height 36
click at [456, 669] on button "Maybe later" at bounding box center [434, 672] width 97 height 36
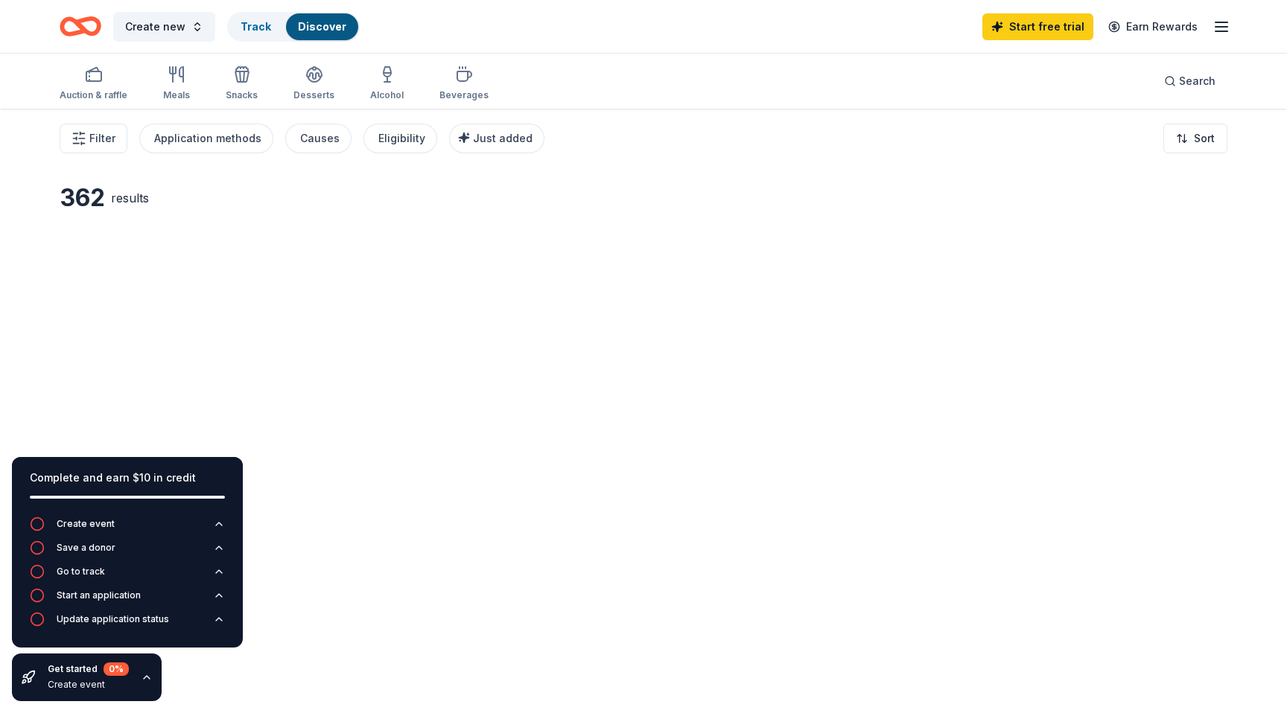
click at [590, 285] on img at bounding box center [643, 320] width 217 height 177
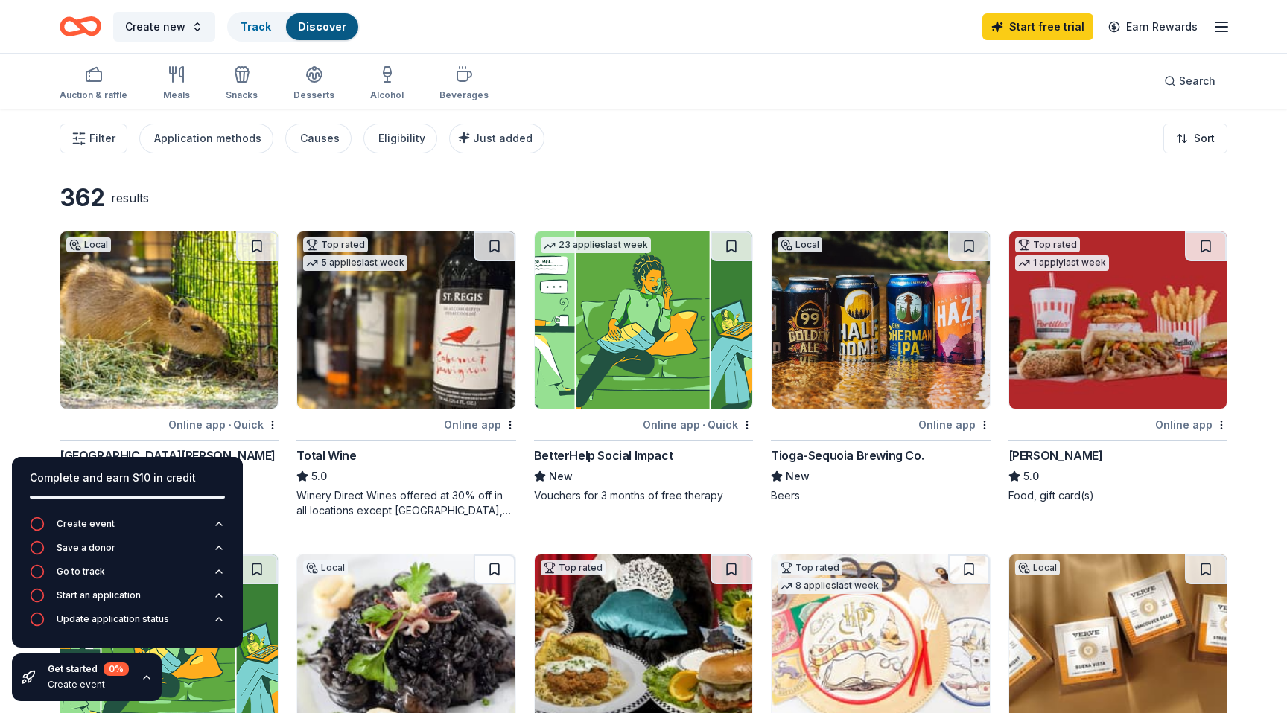
click at [958, 162] on div "Filter Application methods Causes Eligibility Just added Sort" at bounding box center [643, 139] width 1287 height 60
click at [721, 35] on div "Create new Track Discover Start free trial Earn Rewards" at bounding box center [643, 26] width 1167 height 35
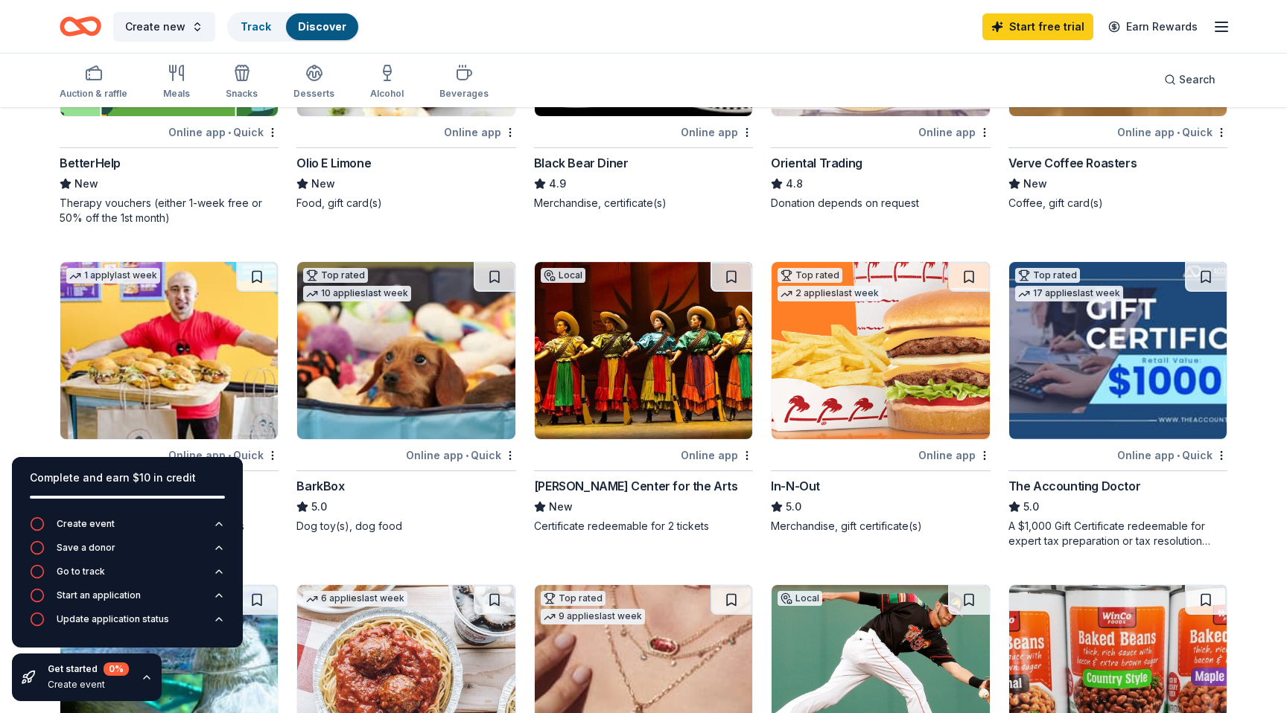
scroll to position [616, 0]
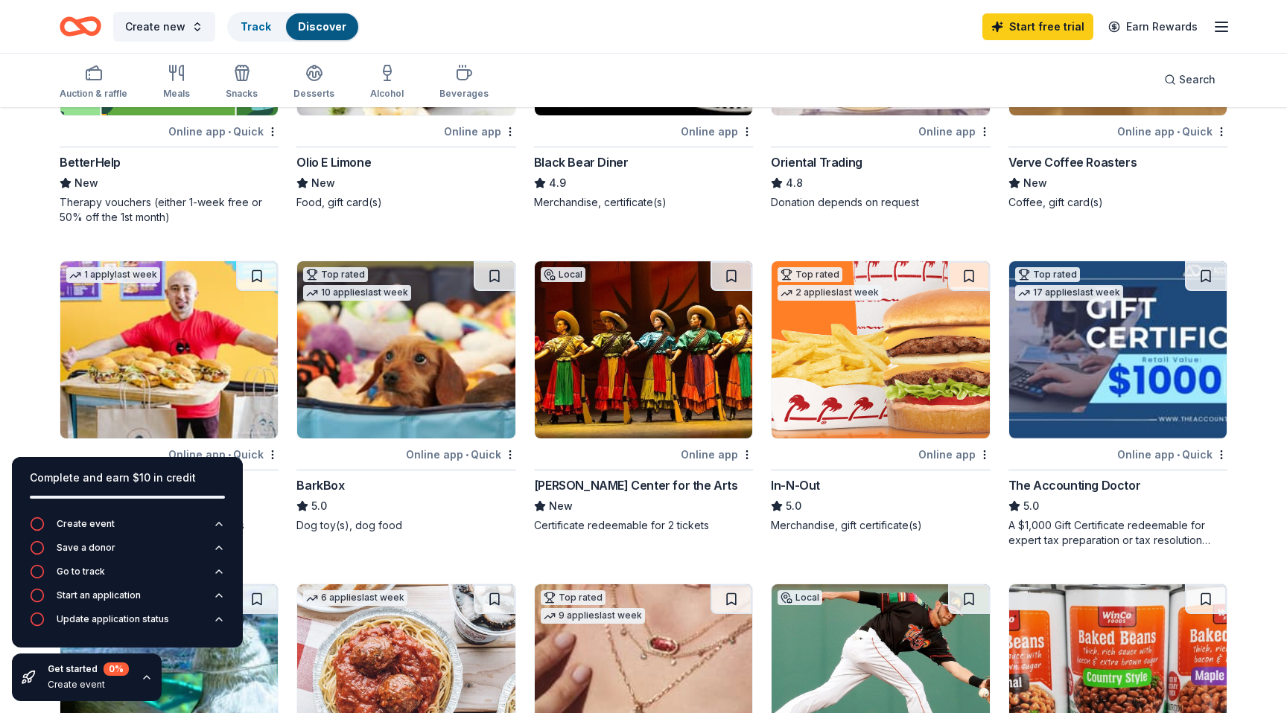
click at [805, 481] on div "In-N-Out" at bounding box center [795, 485] width 49 height 18
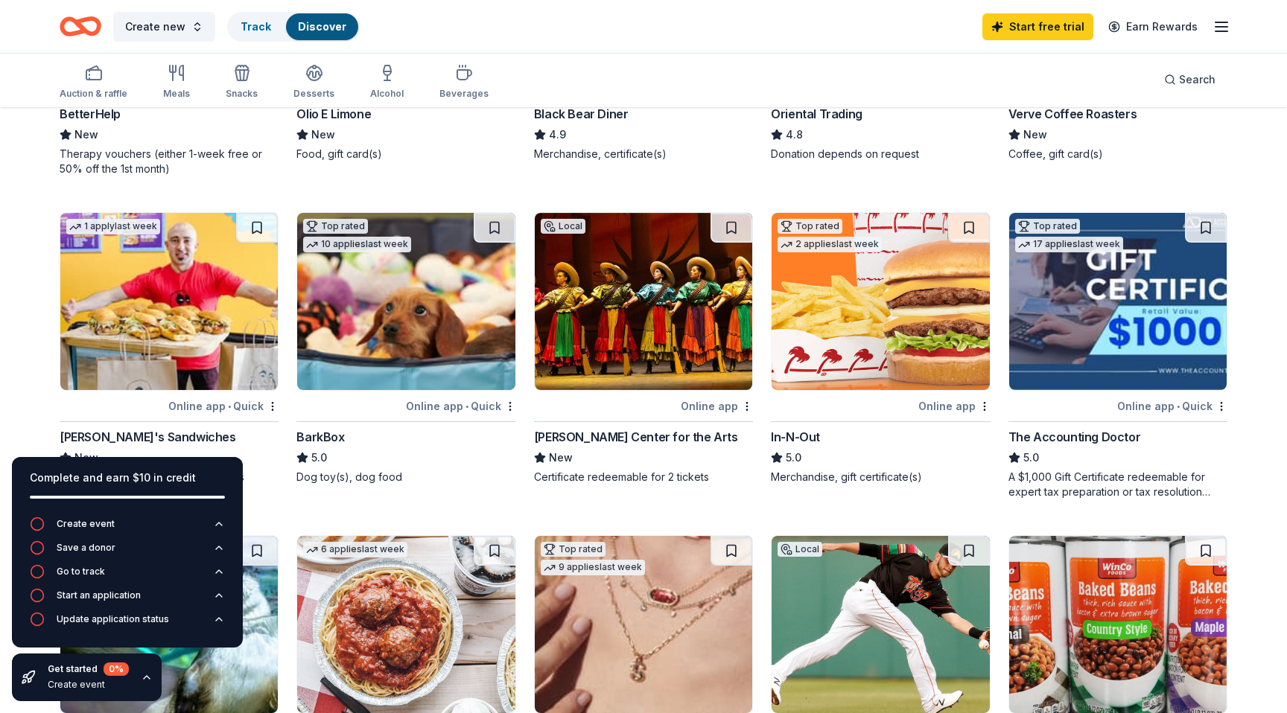
scroll to position [669, 0]
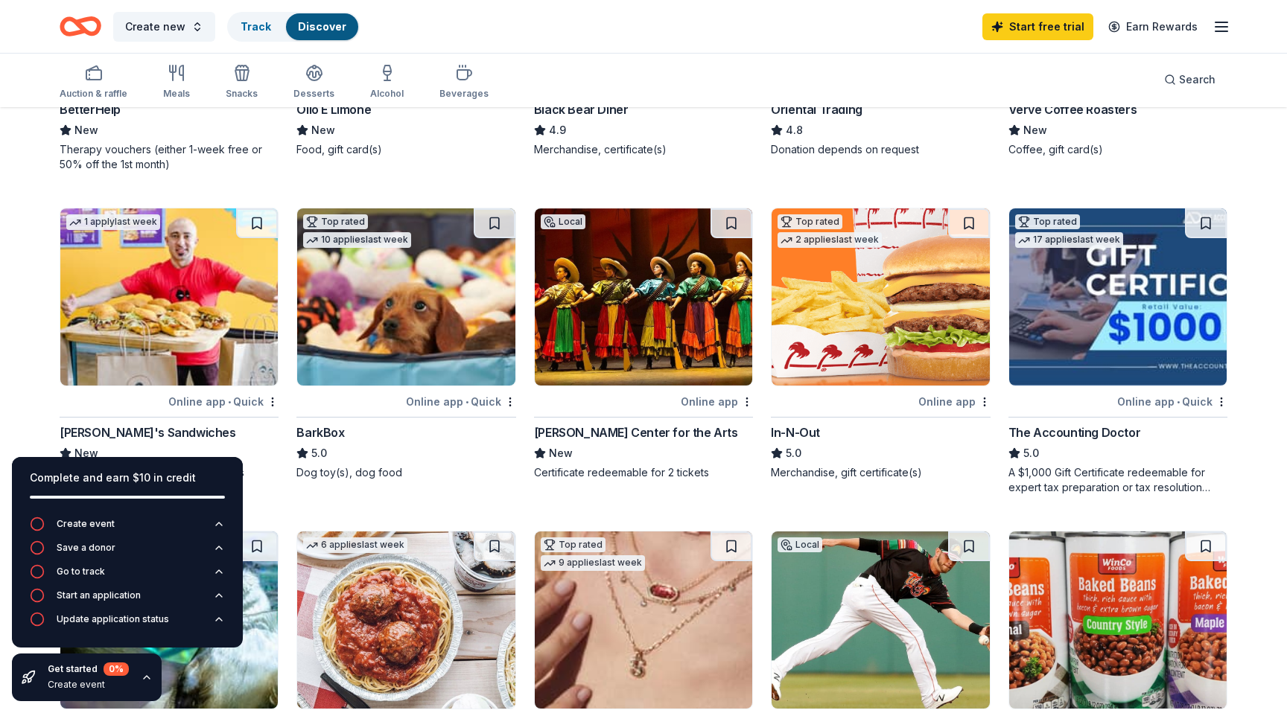
click at [754, 481] on div "Local Online app • Quick Santa Barbara Zoo New 2 guest passes Top rated 5 appli…" at bounding box center [643, 189] width 1167 height 1257
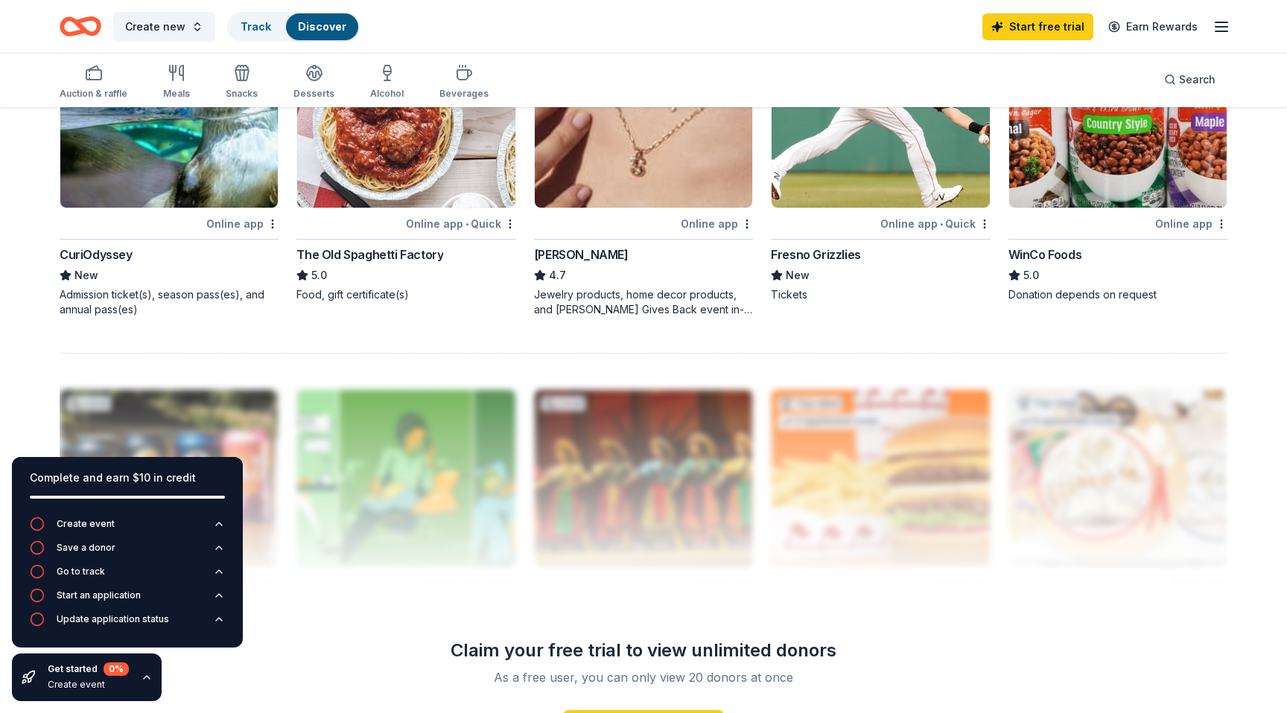
scroll to position [1395, 0]
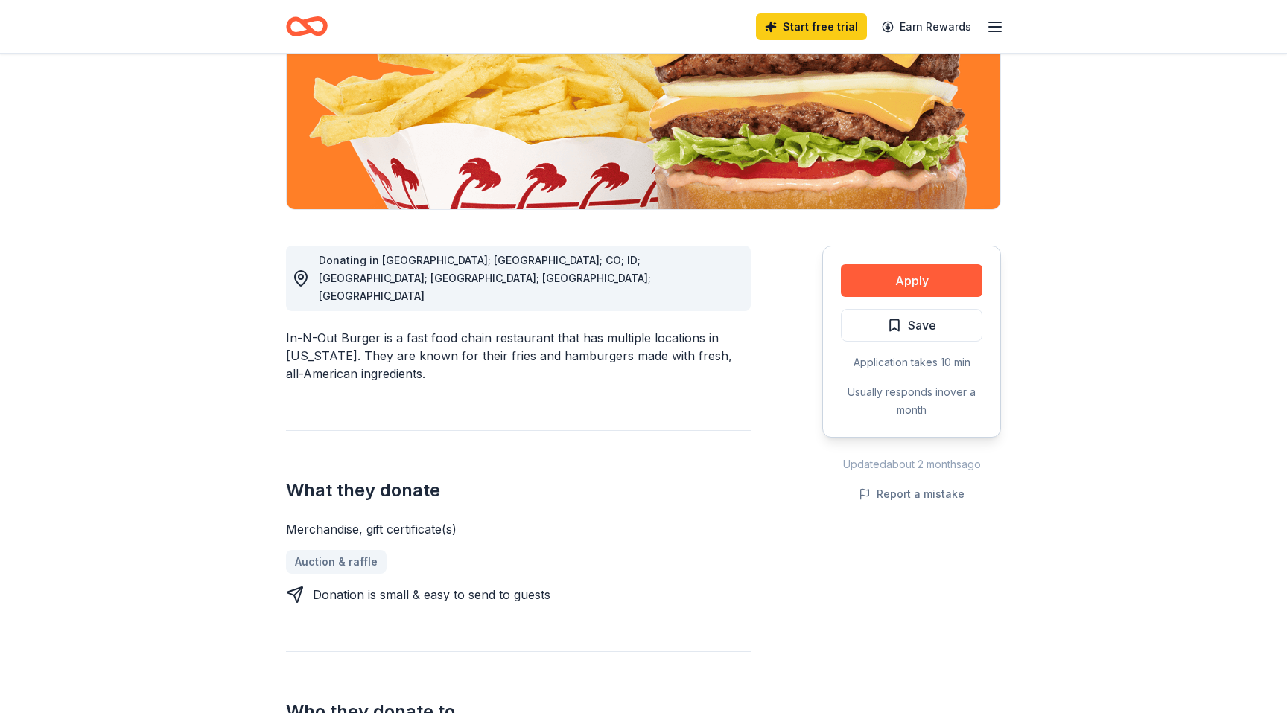
scroll to position [255, 0]
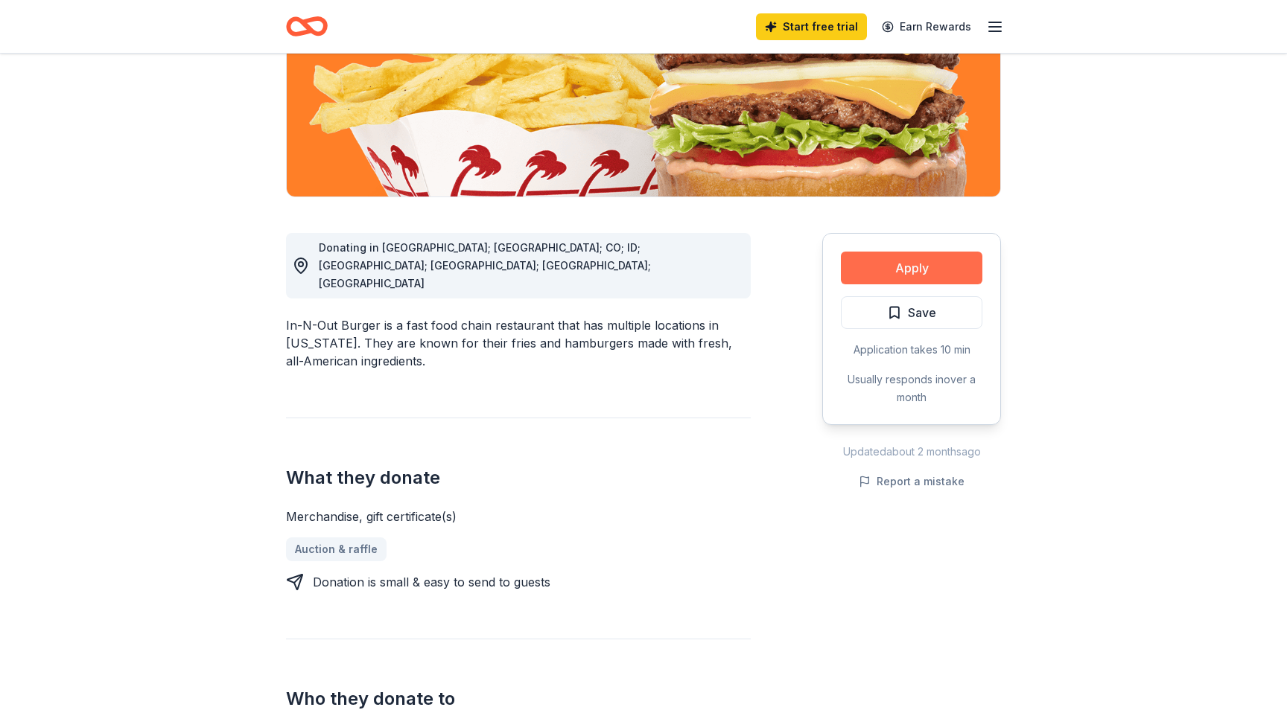
click at [895, 272] on button "Apply" at bounding box center [911, 268] width 141 height 33
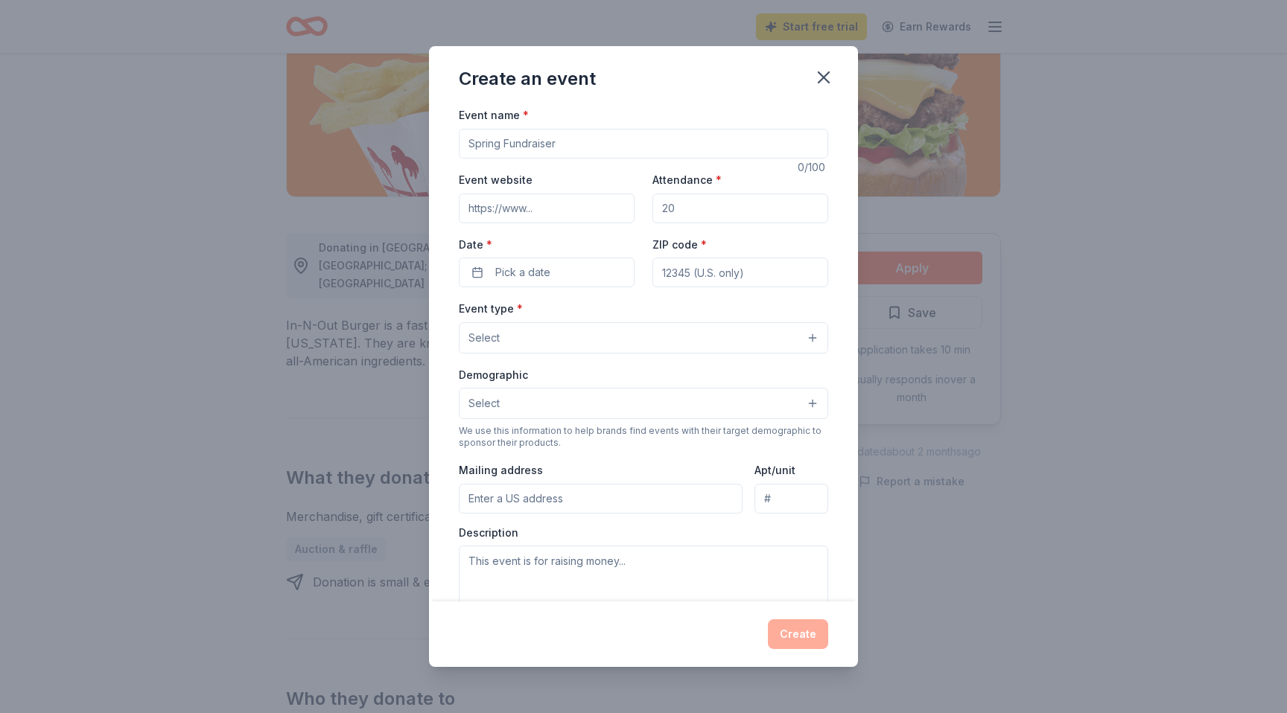
click at [557, 144] on input "Event name *" at bounding box center [643, 144] width 369 height 30
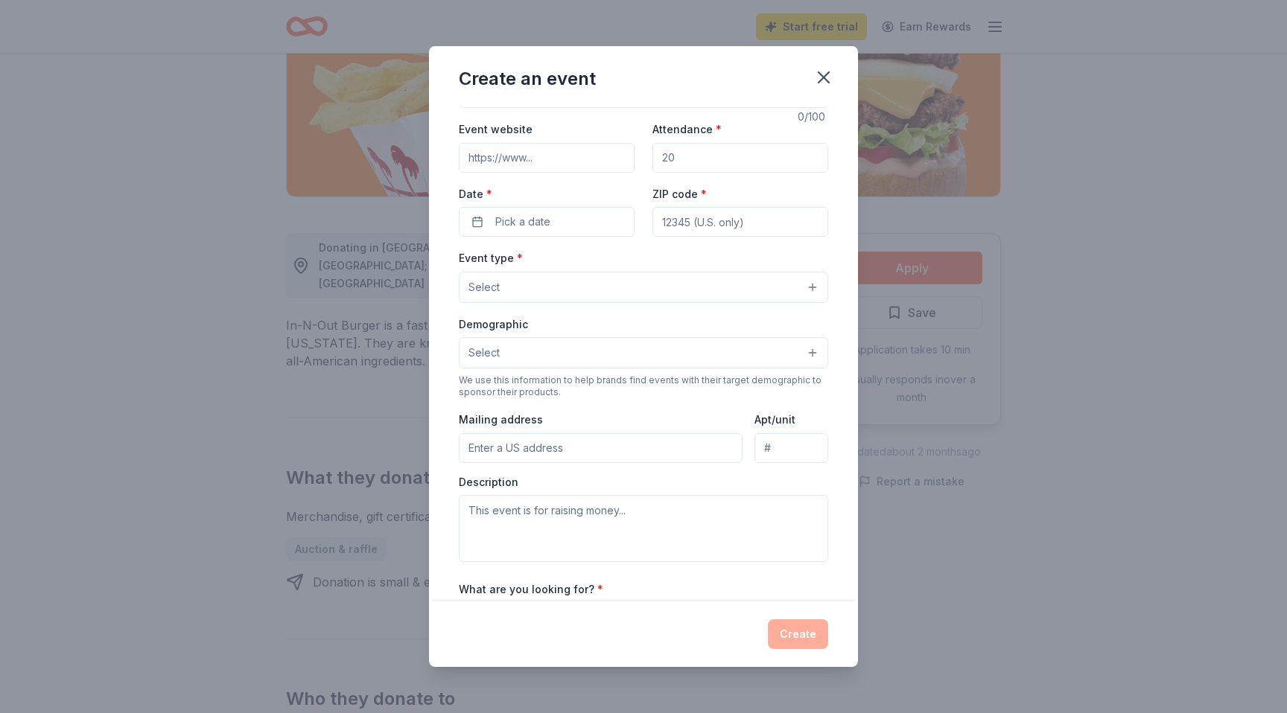
scroll to position [0, 0]
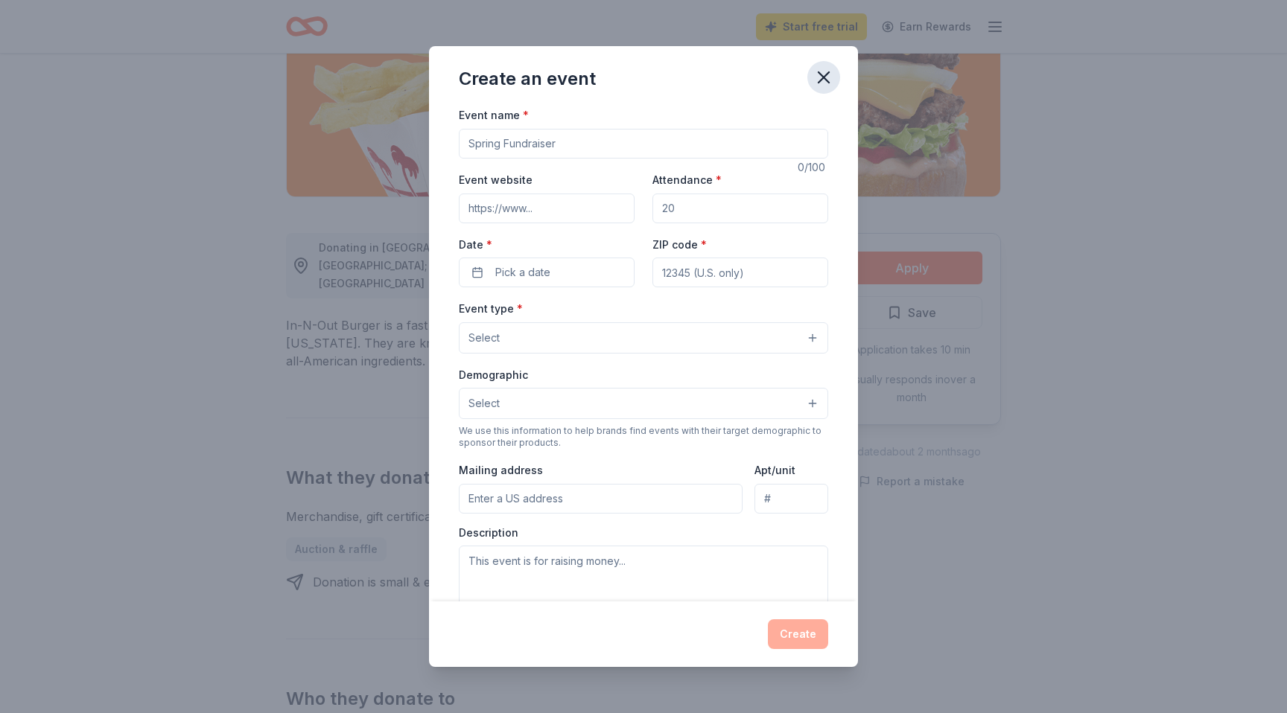
click at [820, 68] on icon "button" at bounding box center [823, 77] width 21 height 21
